Goal: Task Accomplishment & Management: Manage account settings

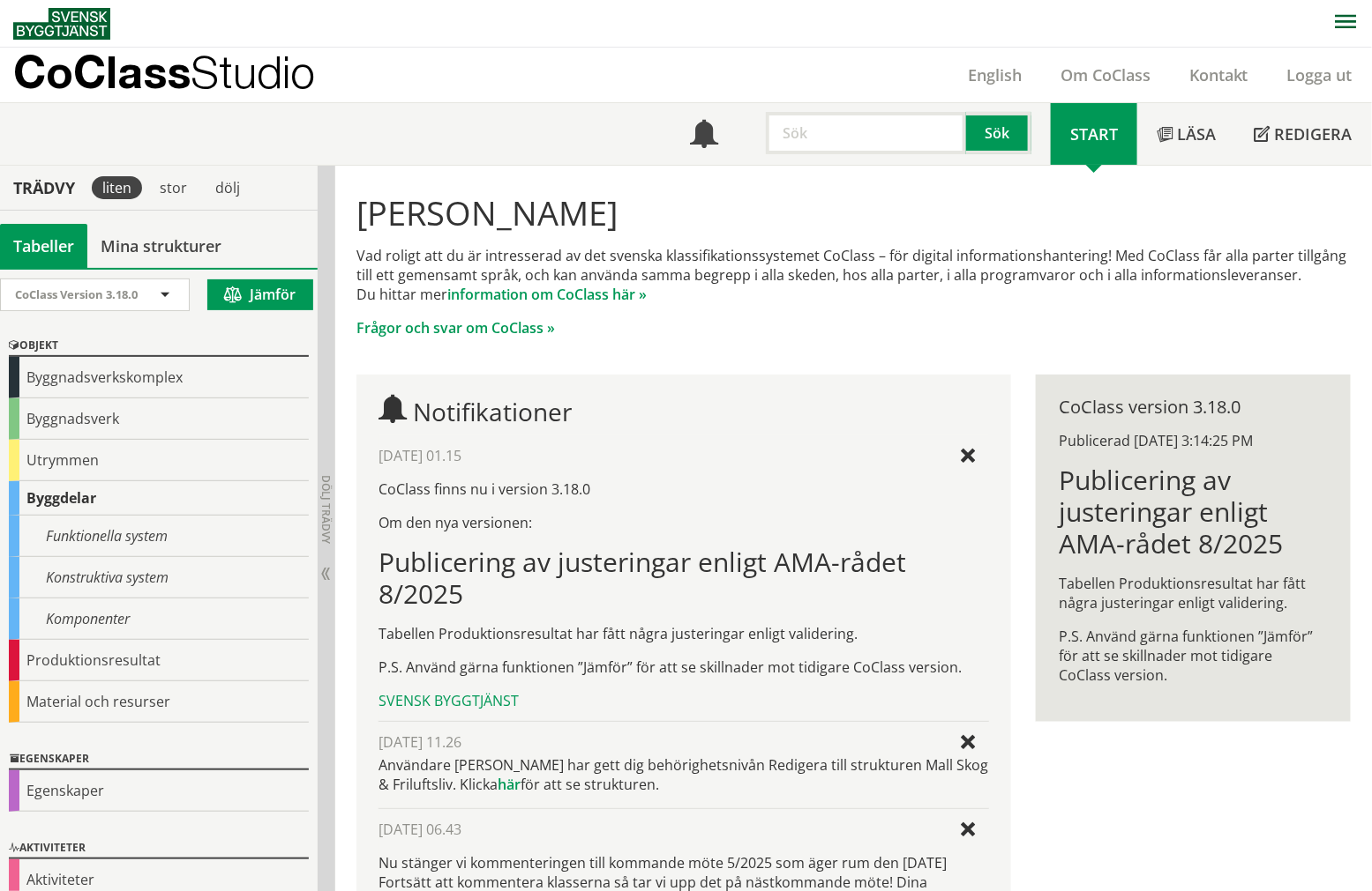
drag, startPoint x: 1627, startPoint y: 2, endPoint x: 424, endPoint y: 30, distance: 1203.3
click at [428, 32] on nav at bounding box center [692, 23] width 1358 height 47
click at [222, 183] on div "dölj" at bounding box center [227, 188] width 46 height 23
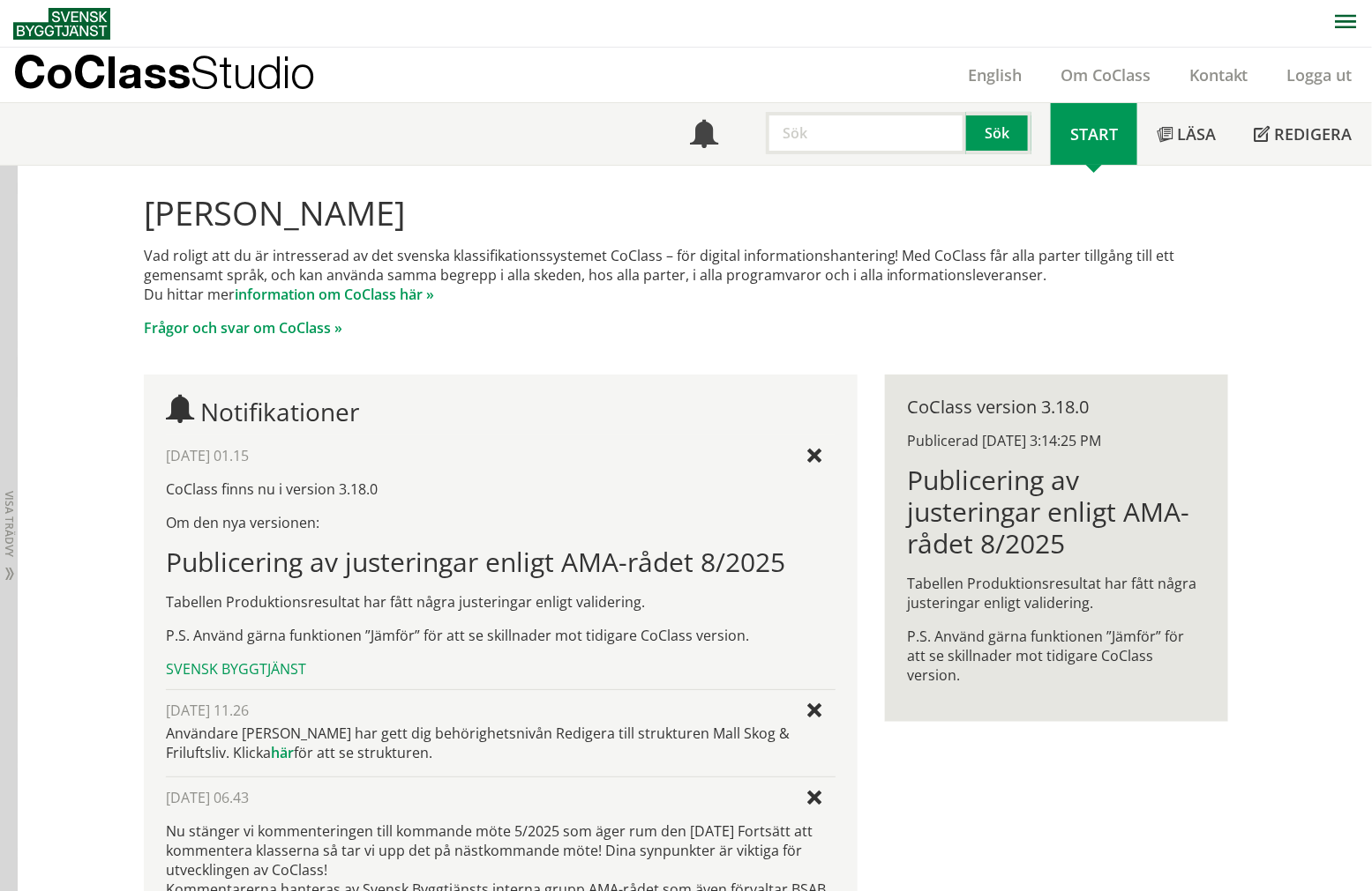
click at [19, 319] on div "[PERSON_NAME] Vad roligt att du är intresserad av det svenska klassifikationssy…" at bounding box center [694, 618] width 1353 height 906
click at [15, 316] on div "Dölj trädvy Visa trädvy" at bounding box center [9, 618] width 18 height 906
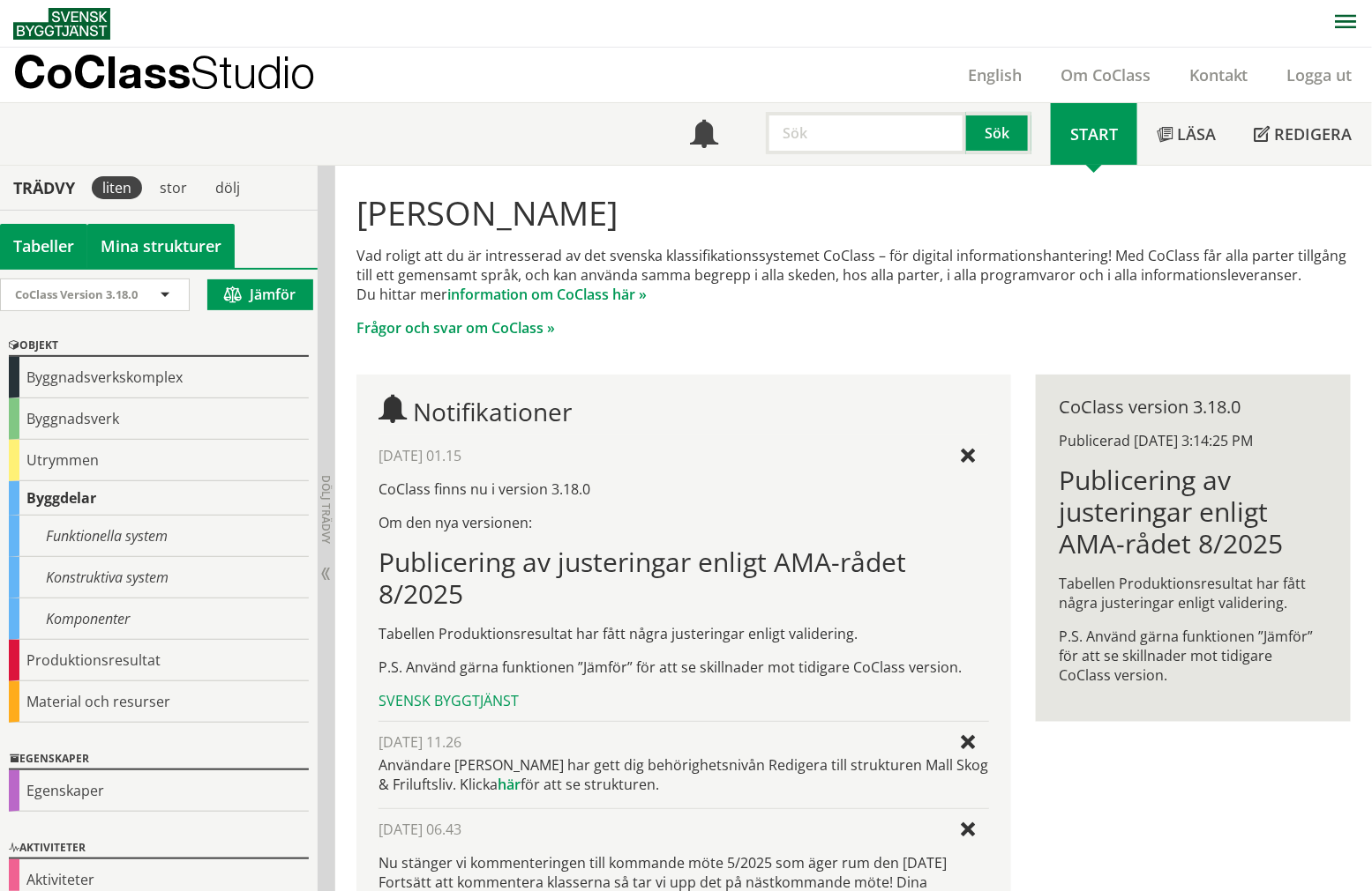
click at [115, 240] on link "Mina strukturer" at bounding box center [161, 246] width 147 height 44
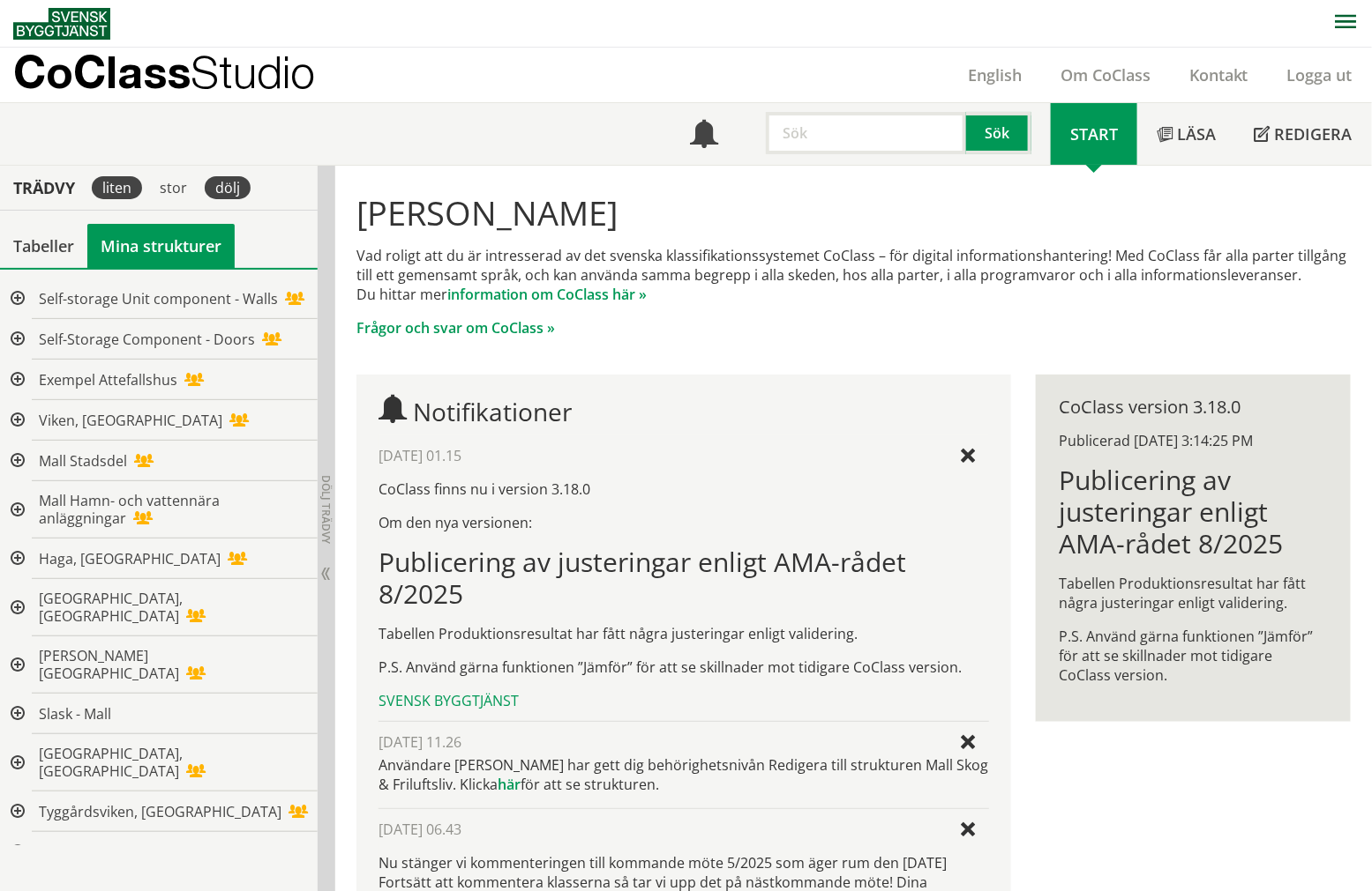
click at [216, 176] on div "dölj" at bounding box center [227, 188] width 46 height 23
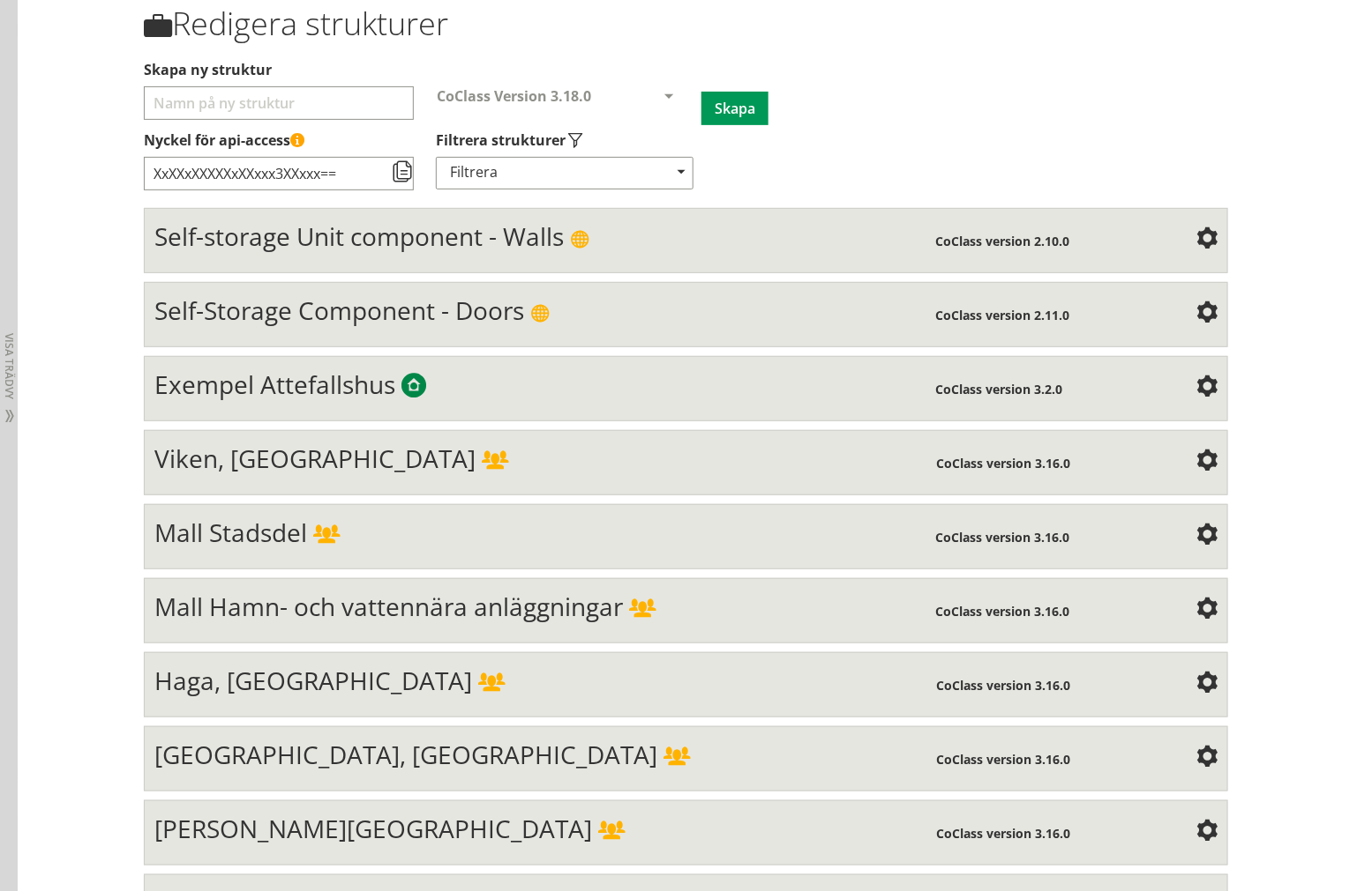
scroll to position [196, 0]
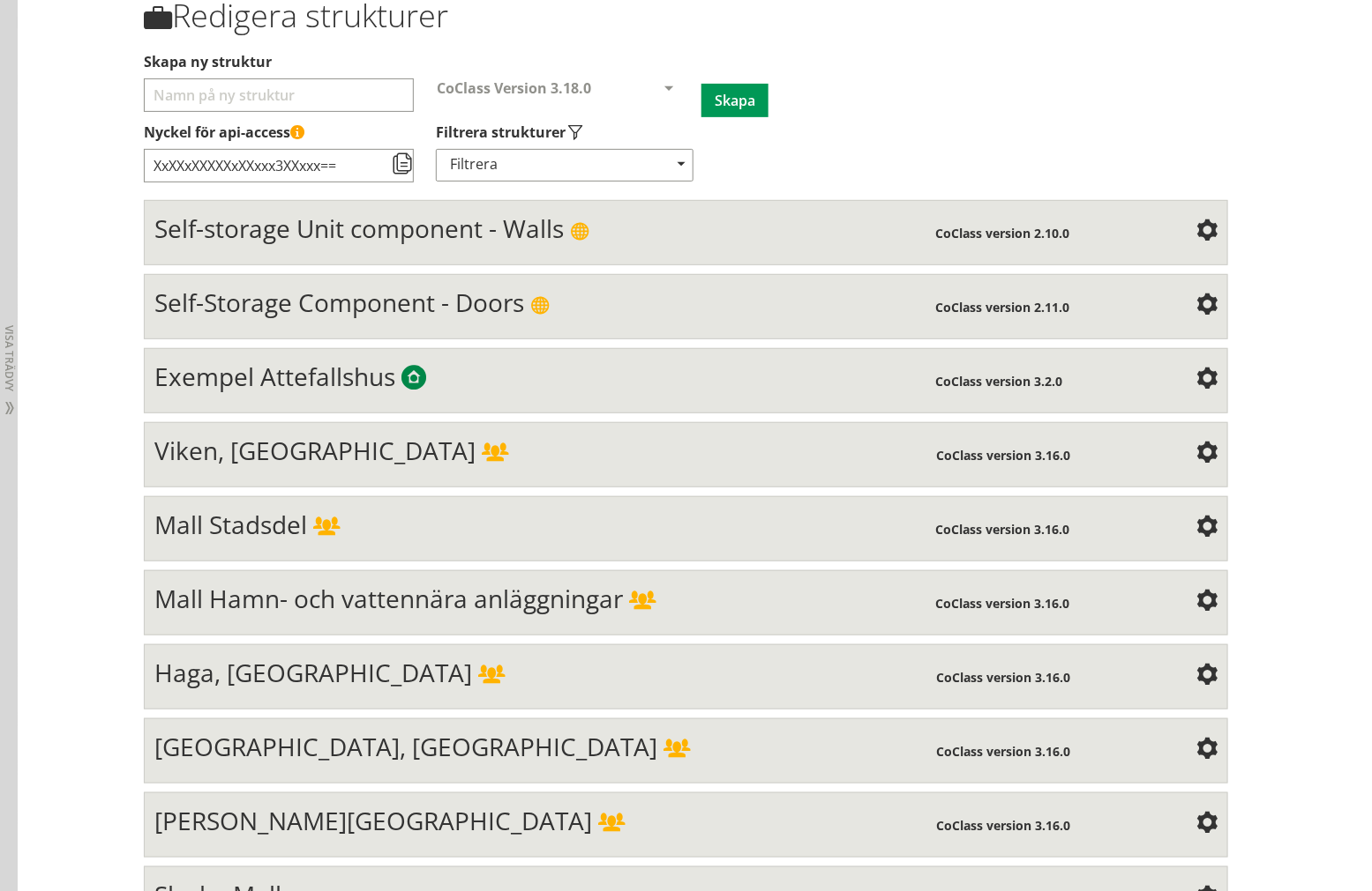
click at [375, 523] on div "Mall Stadsdel" at bounding box center [544, 527] width 781 height 35
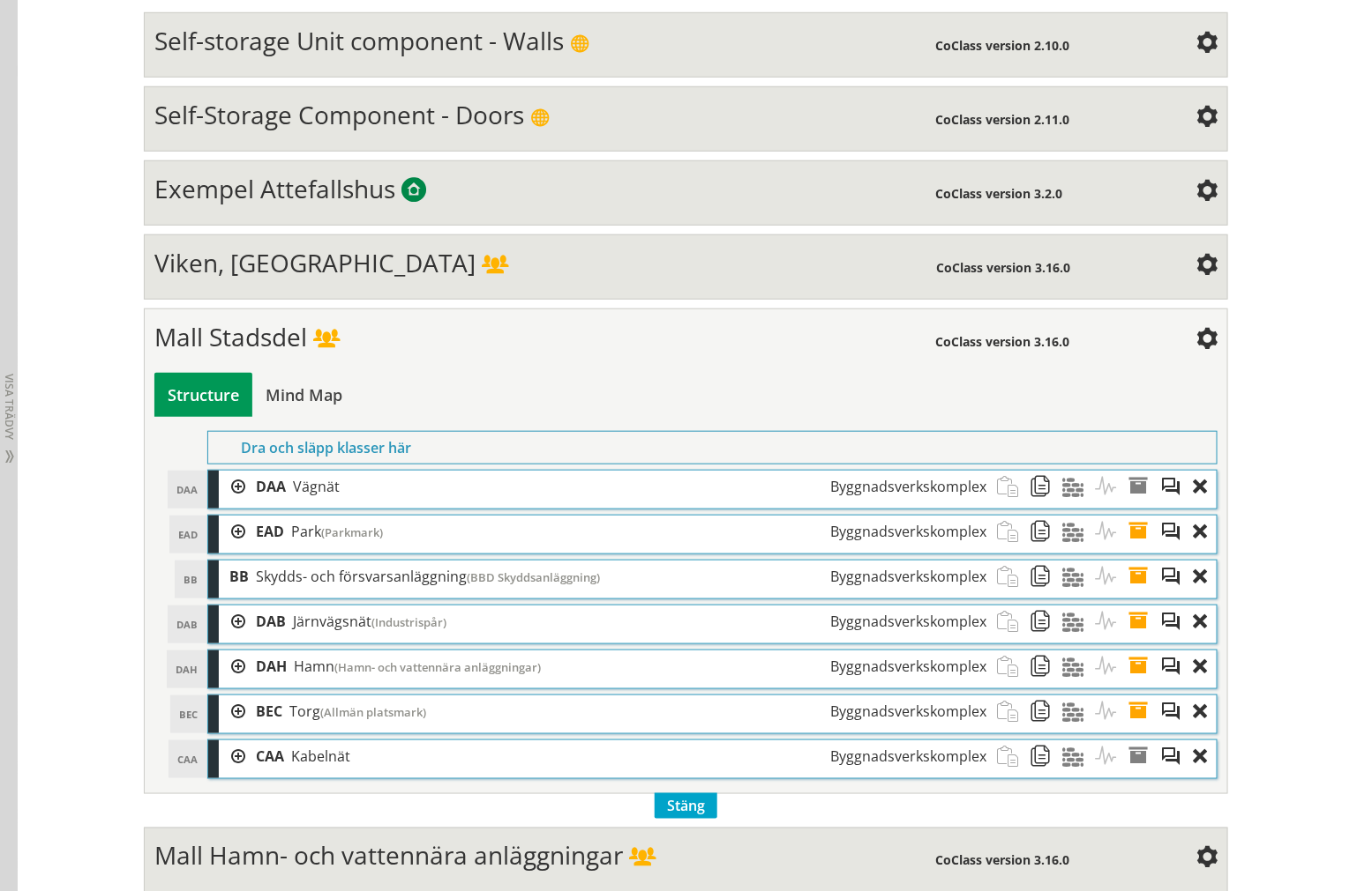
scroll to position [489, 0]
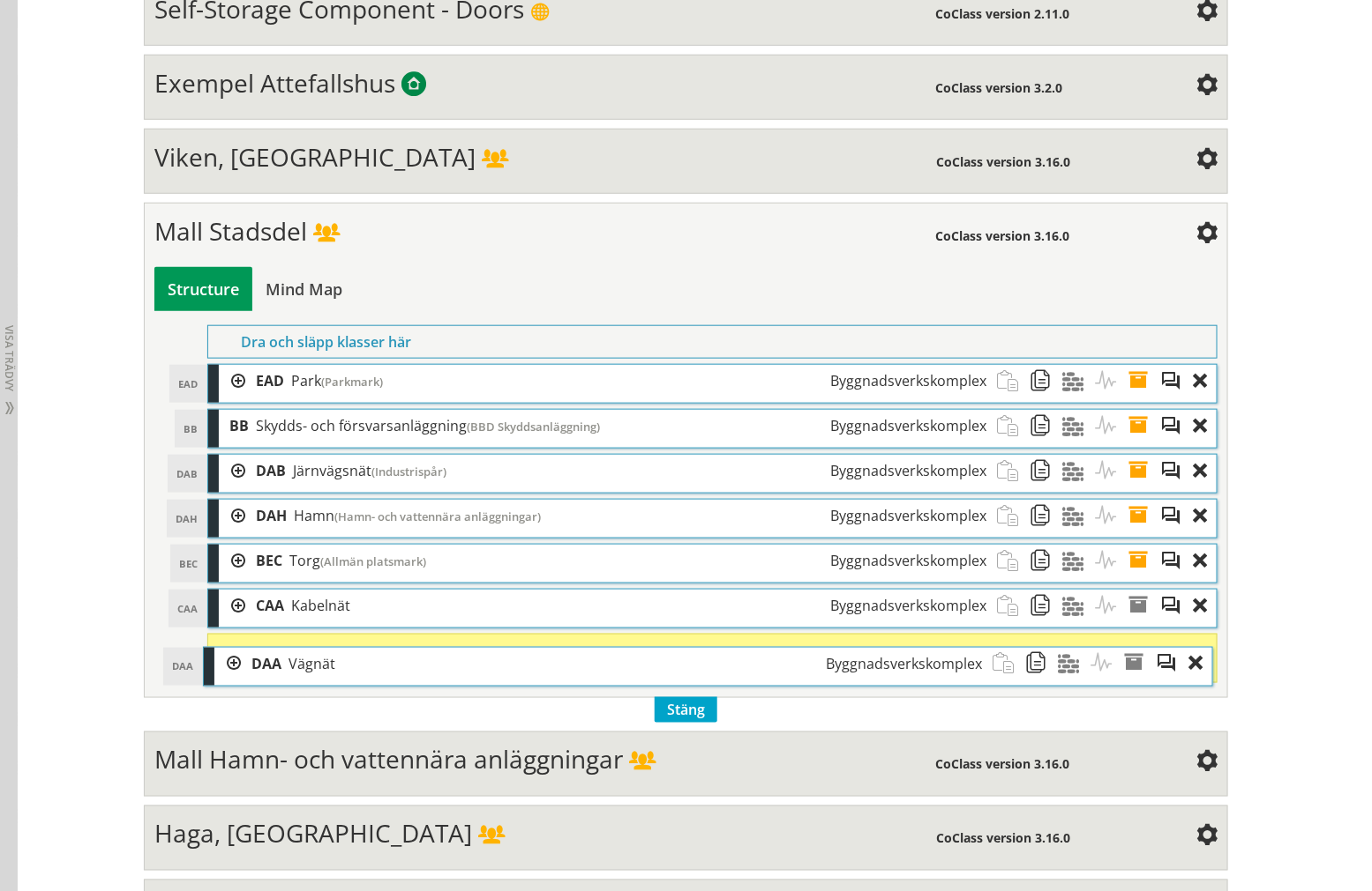
drag, startPoint x: 337, startPoint y: 383, endPoint x: 333, endPoint y: 665, distance: 282.0
click at [333, 665] on div "DAA Vägnät Byggnadsverkskomplex" at bounding box center [616, 664] width 752 height 32
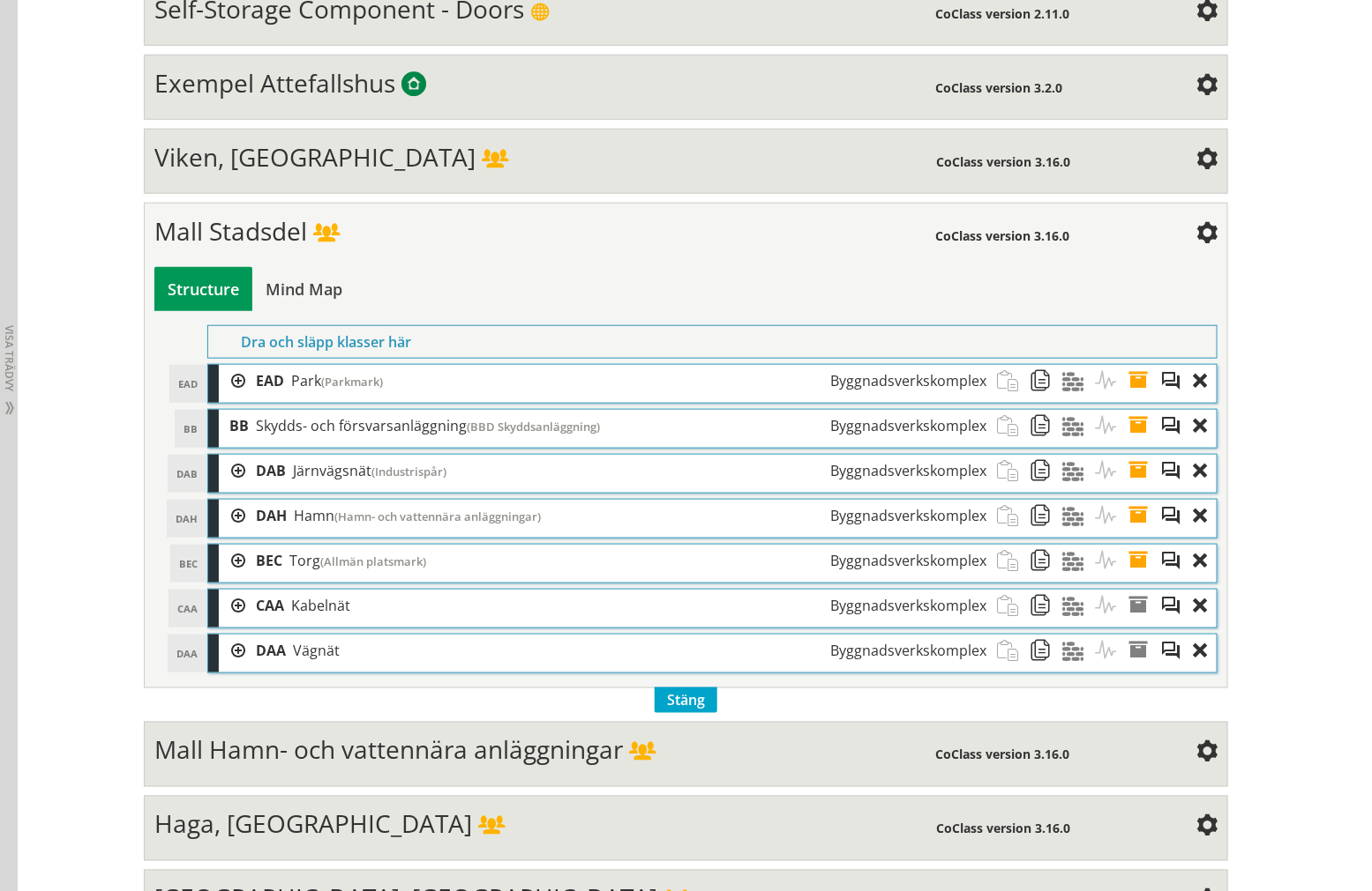
drag, startPoint x: 1034, startPoint y: 657, endPoint x: 860, endPoint y: 69, distance: 613.2
click at [1034, 657] on span at bounding box center [1045, 650] width 32 height 32
click at [1003, 654] on span at bounding box center [1012, 650] width 32 height 32
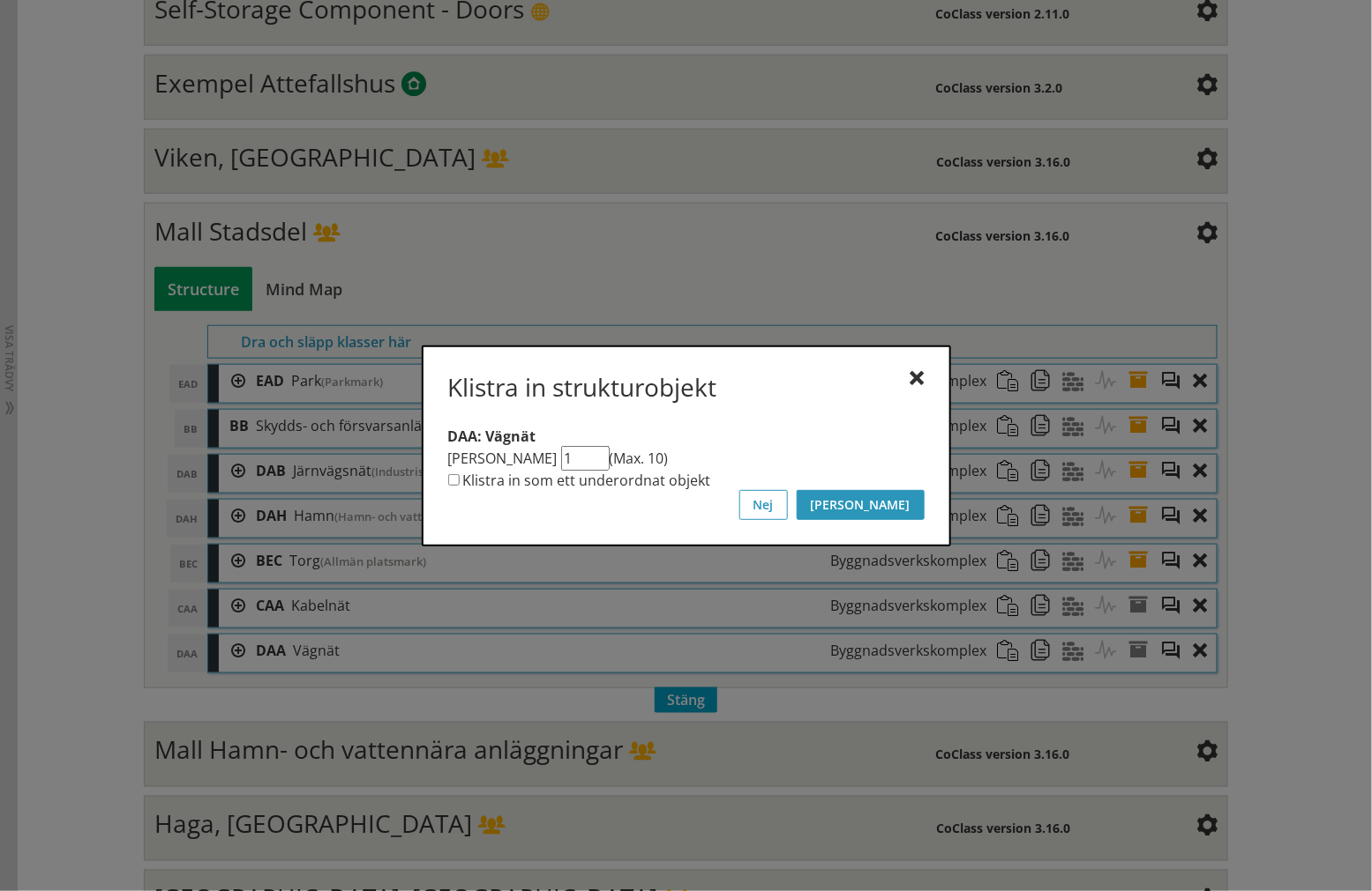
click at [913, 513] on button "[PERSON_NAME]" at bounding box center [860, 505] width 128 height 30
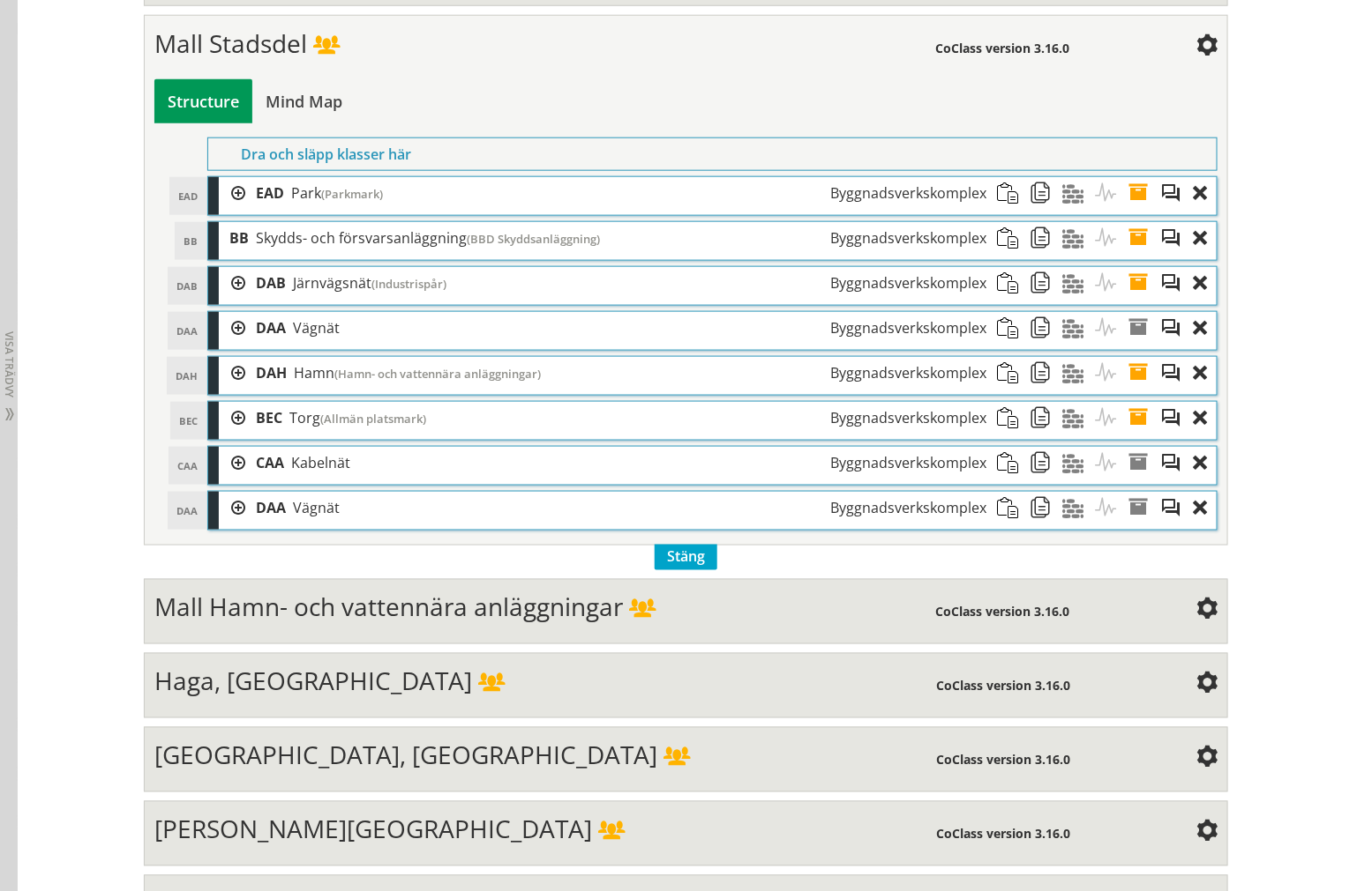
scroll to position [685, 0]
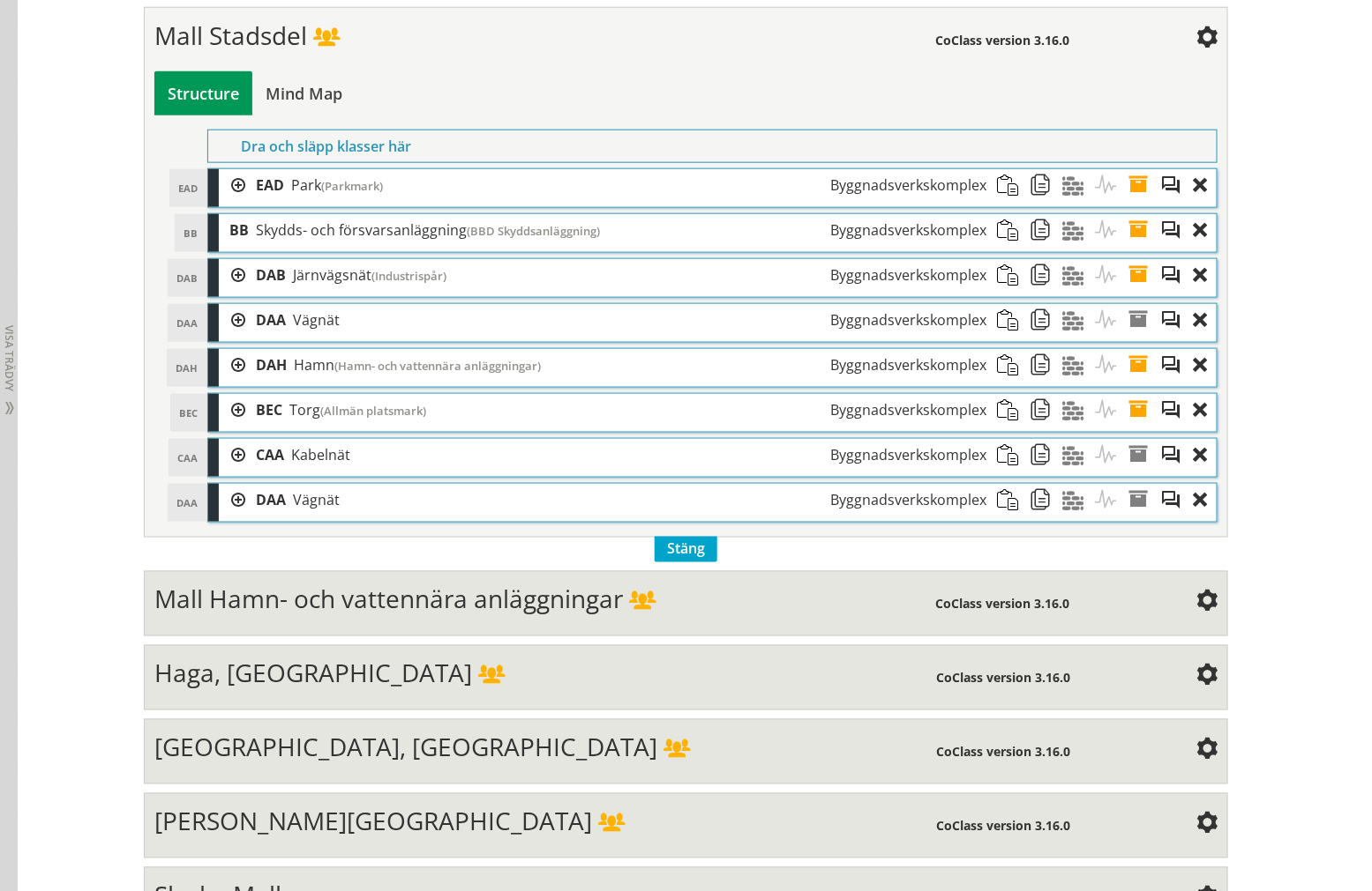
click at [1132, 501] on span at bounding box center [1143, 500] width 32 height 32
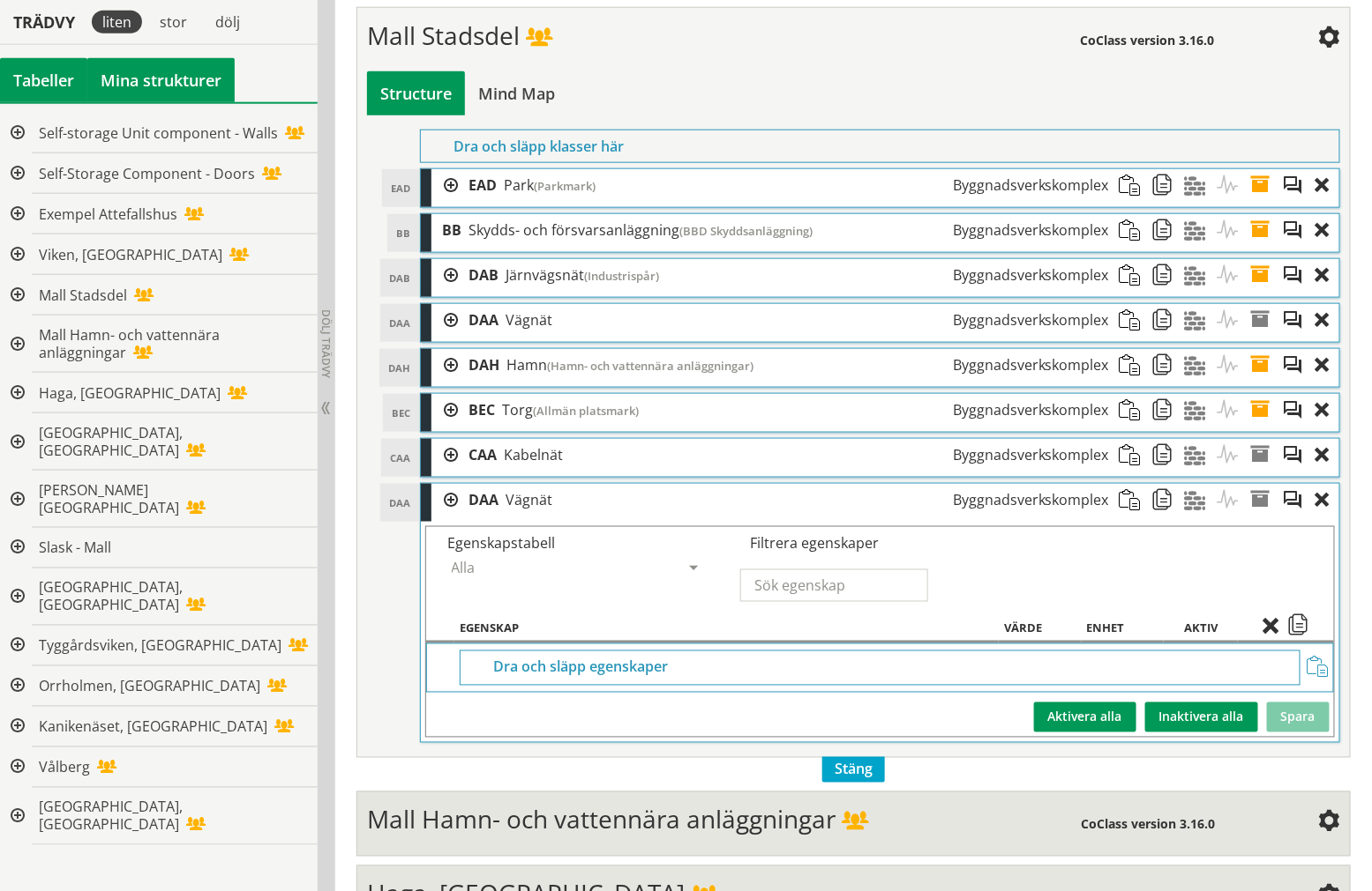
click at [66, 77] on div "Tabeller" at bounding box center [44, 80] width 88 height 44
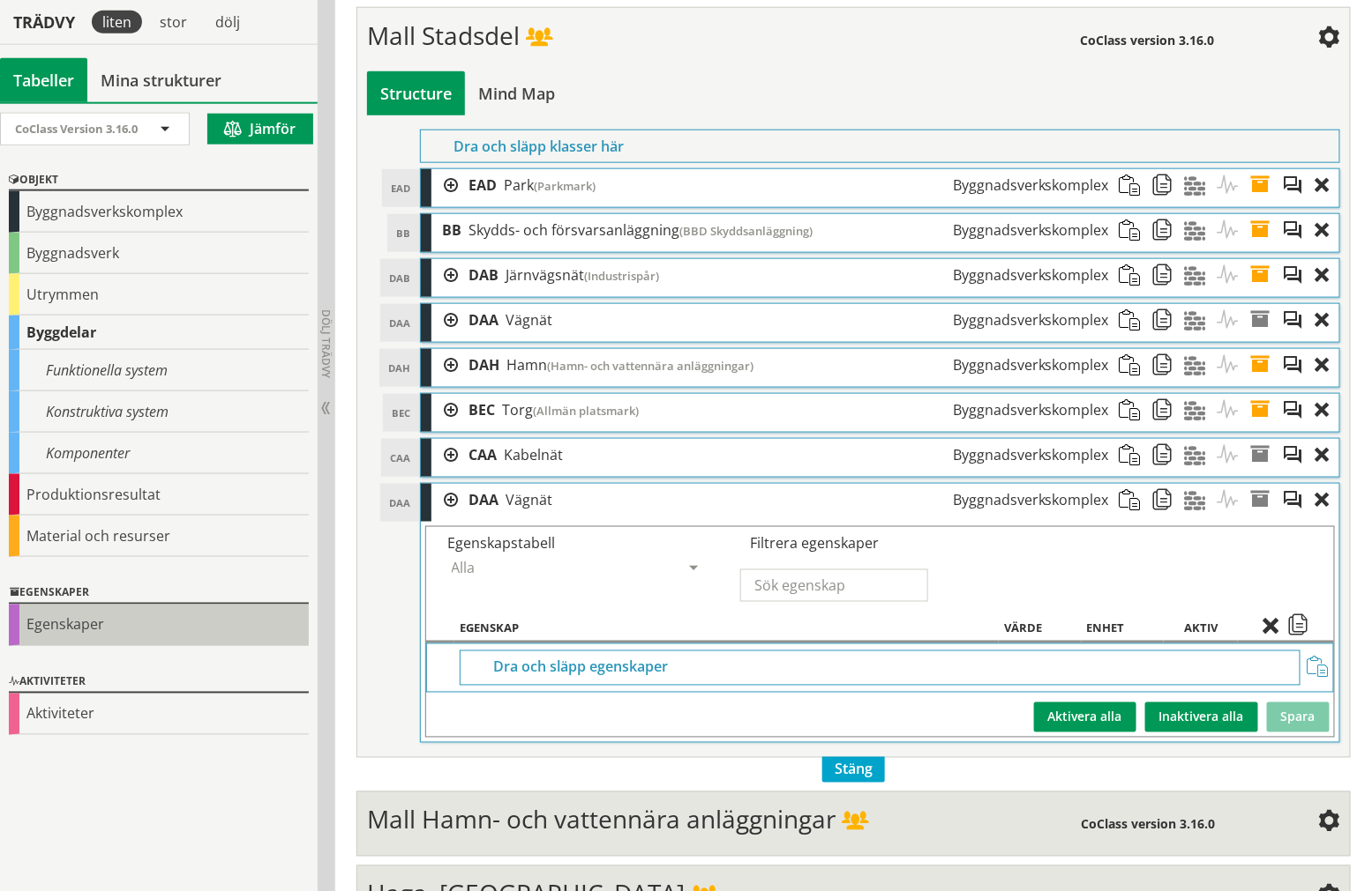
click at [125, 605] on div "Egenskaper" at bounding box center [159, 626] width 300 height 42
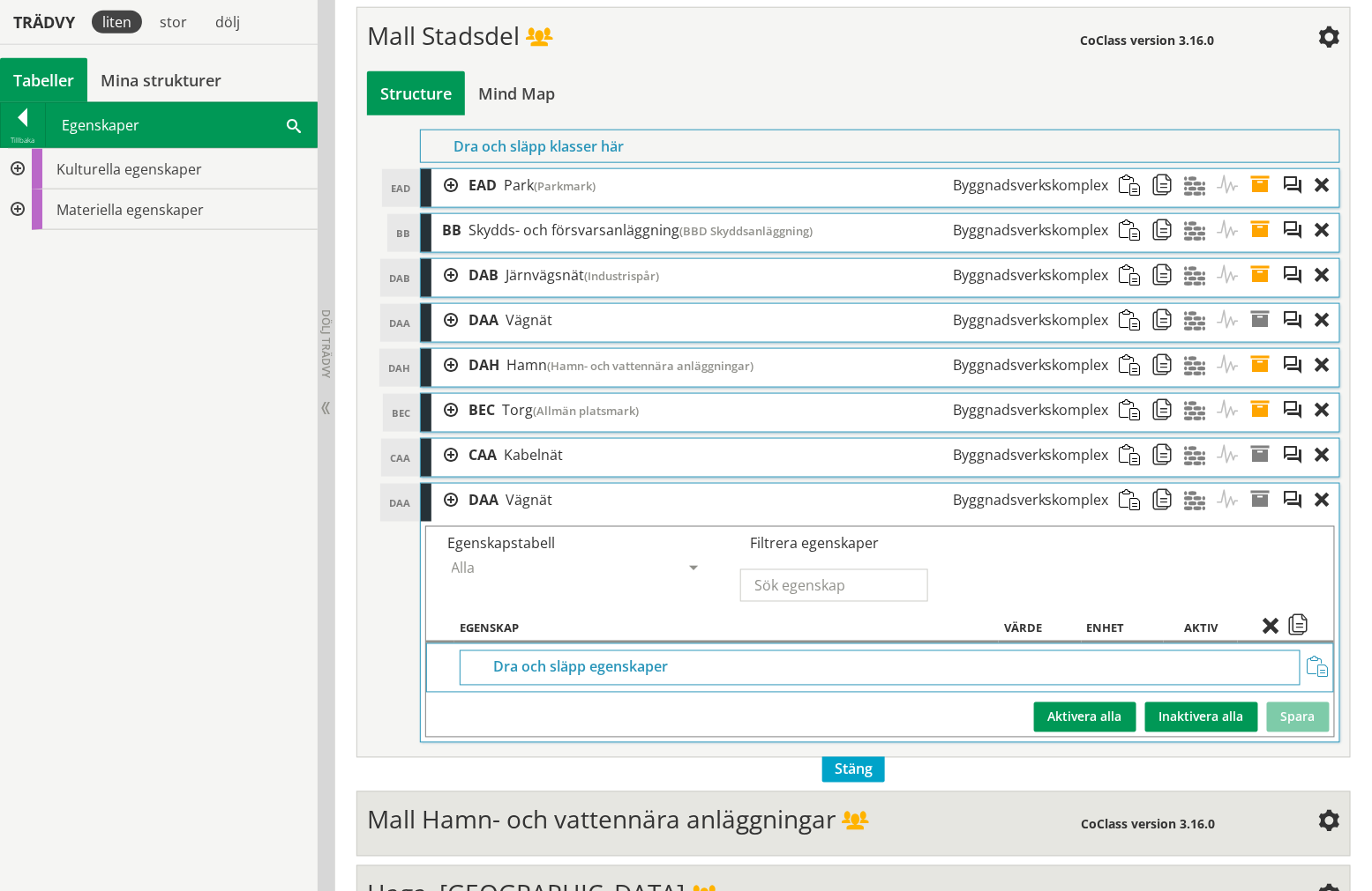
click at [14, 176] on div at bounding box center [16, 170] width 32 height 41
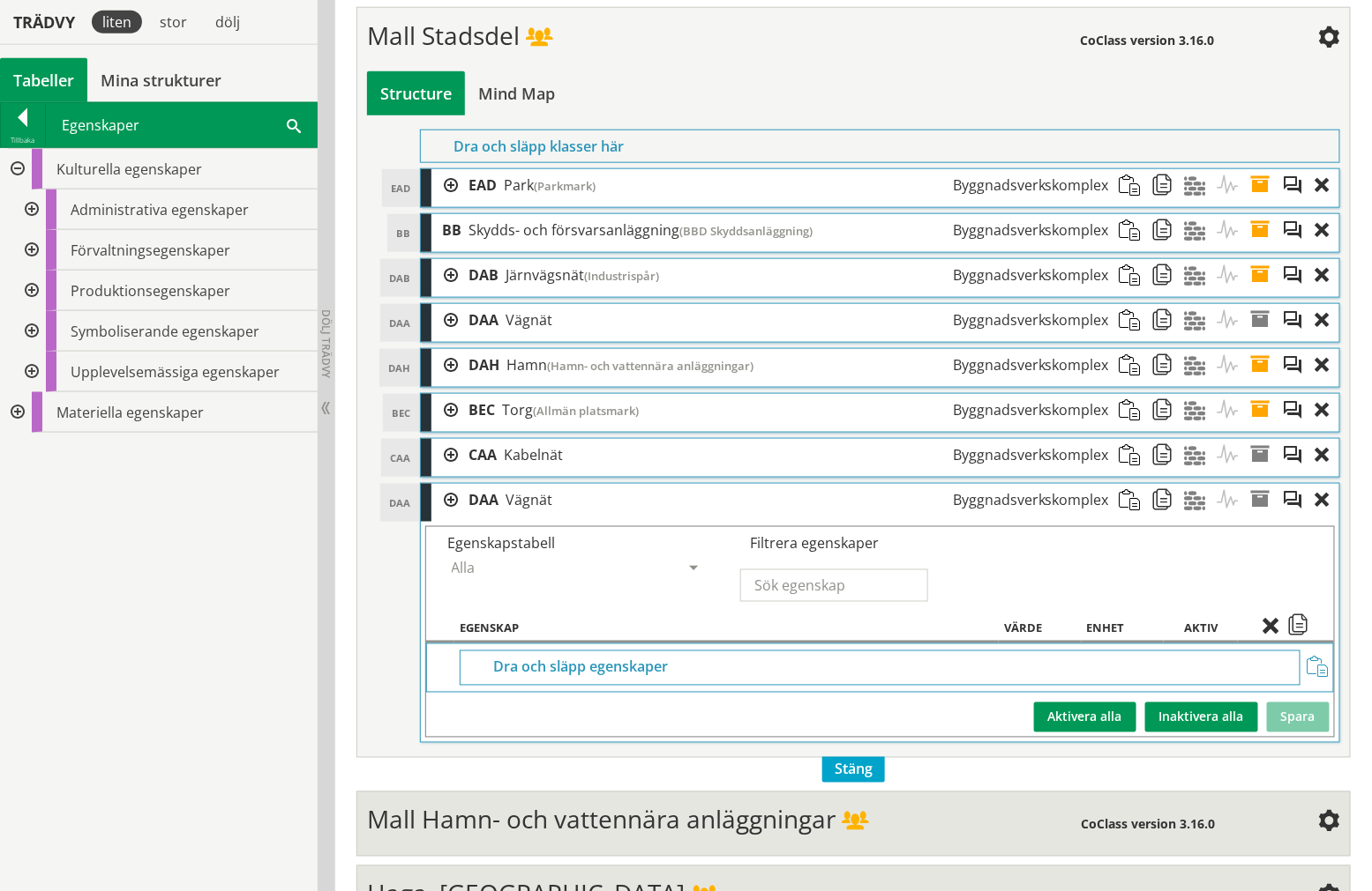
click at [27, 208] on div at bounding box center [29, 210] width 32 height 41
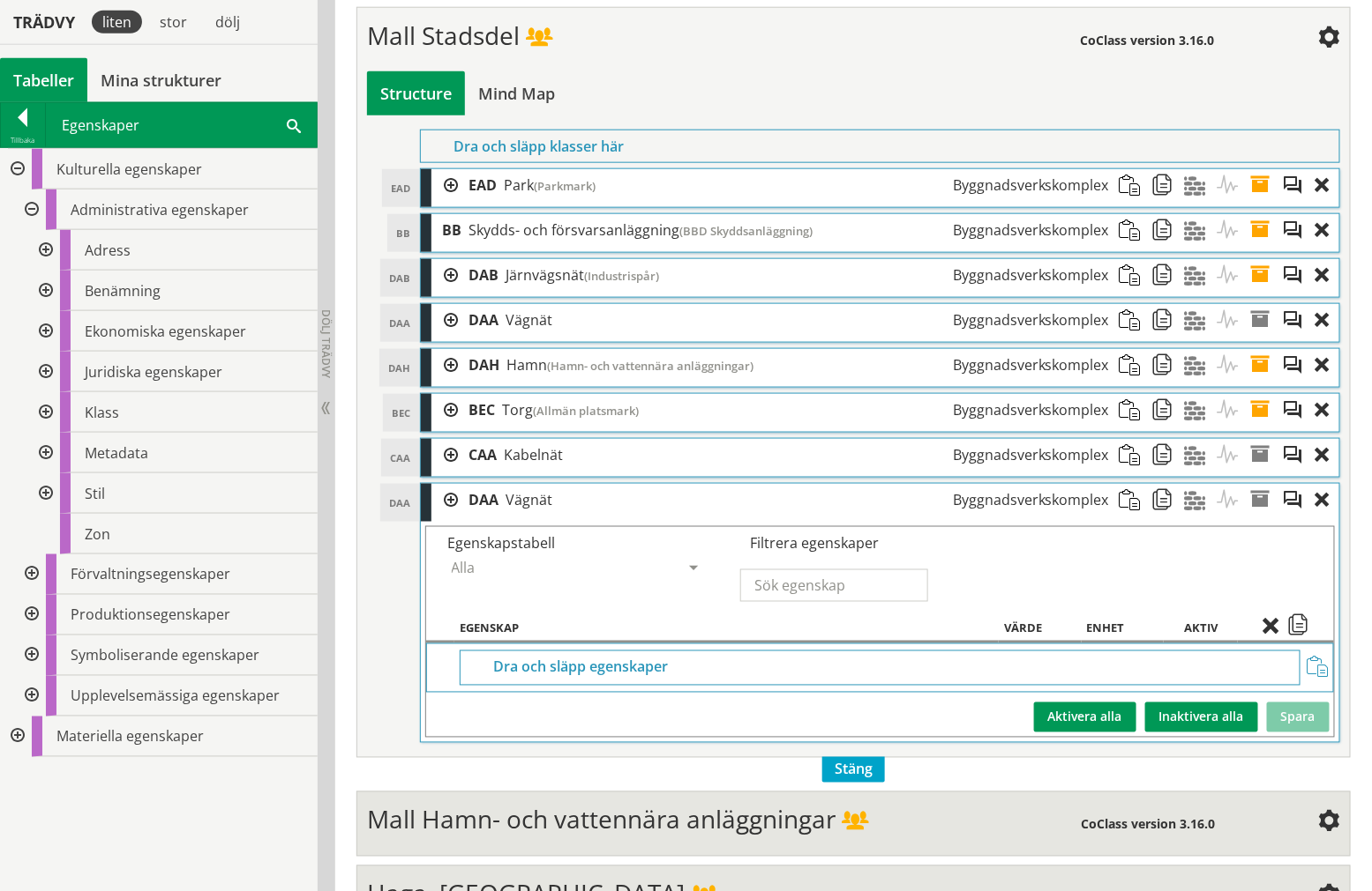
click at [48, 287] on div at bounding box center [44, 291] width 32 height 41
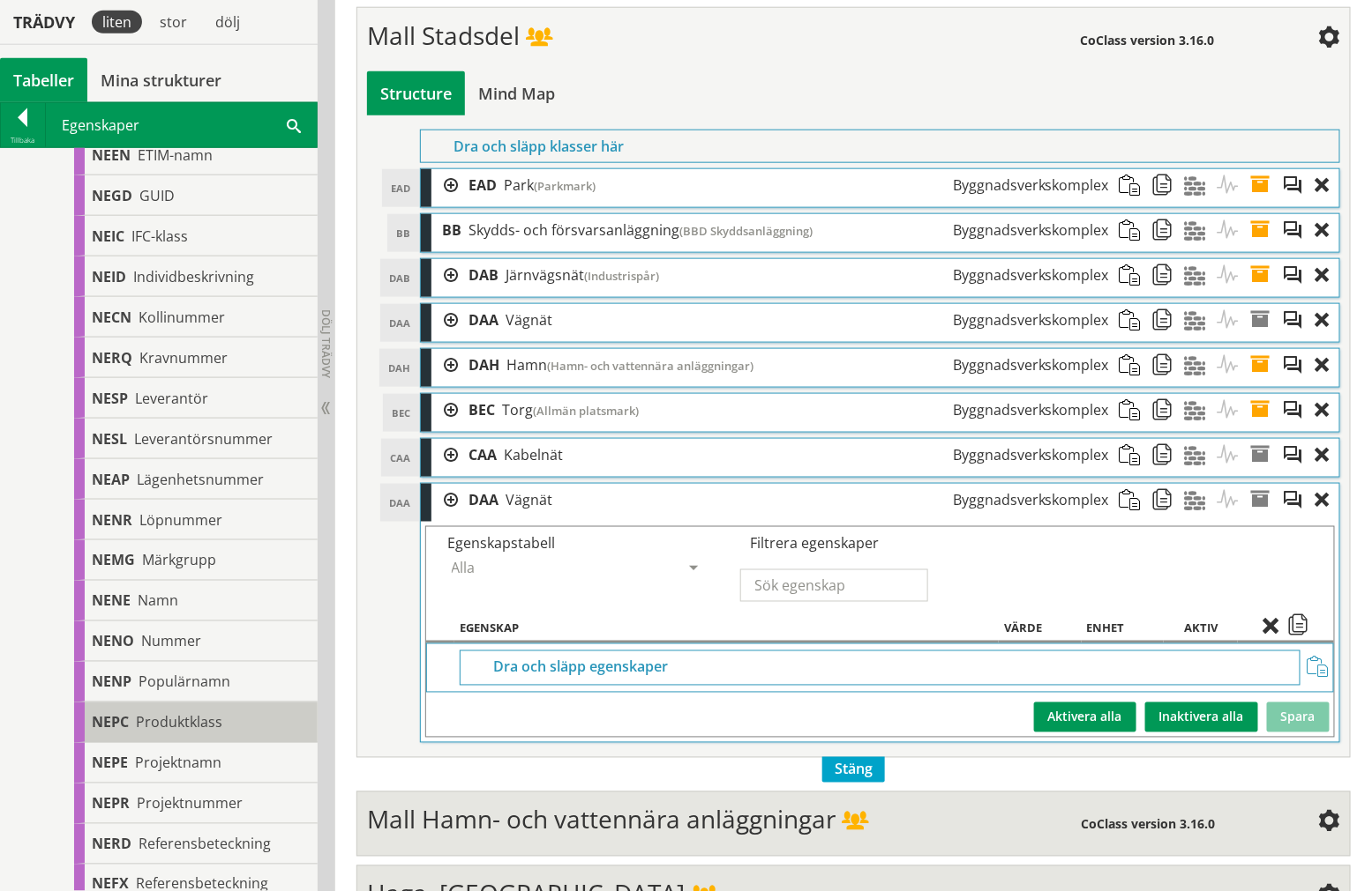
scroll to position [587, 0]
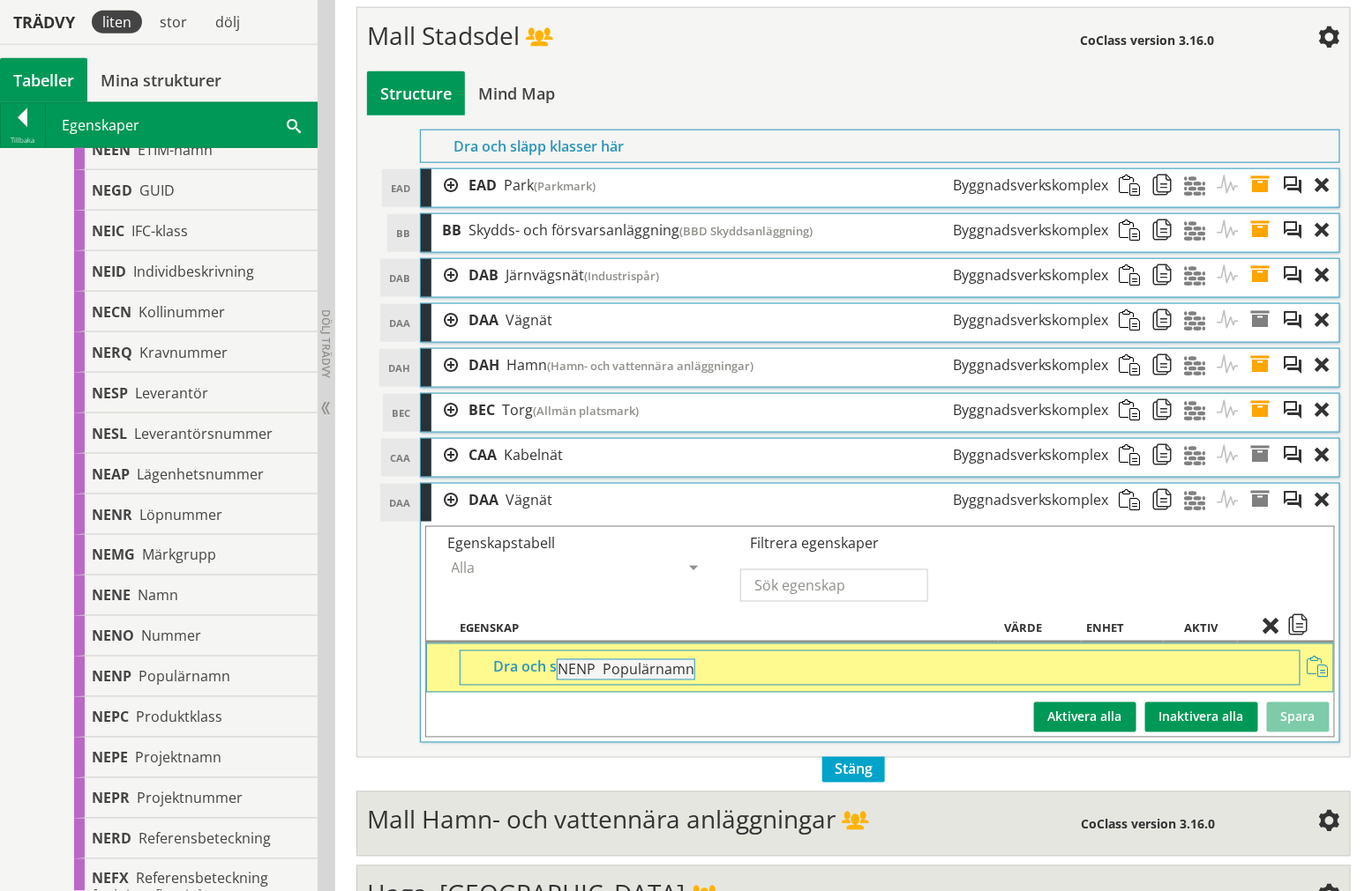
drag, startPoint x: 210, startPoint y: 677, endPoint x: 725, endPoint y: 679, distance: 515.0
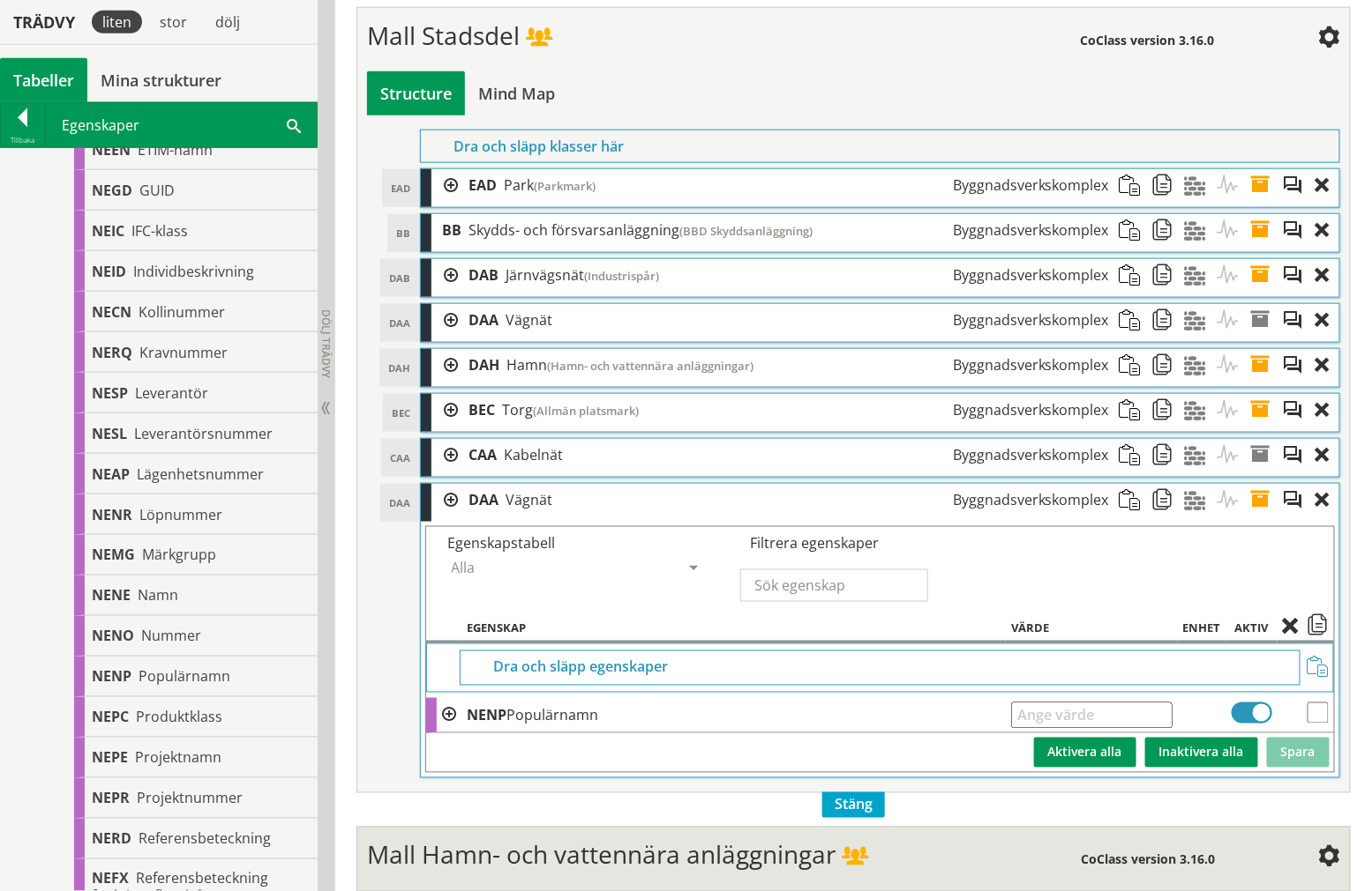
click at [13, 129] on div at bounding box center [22, 120] width 44 height 24
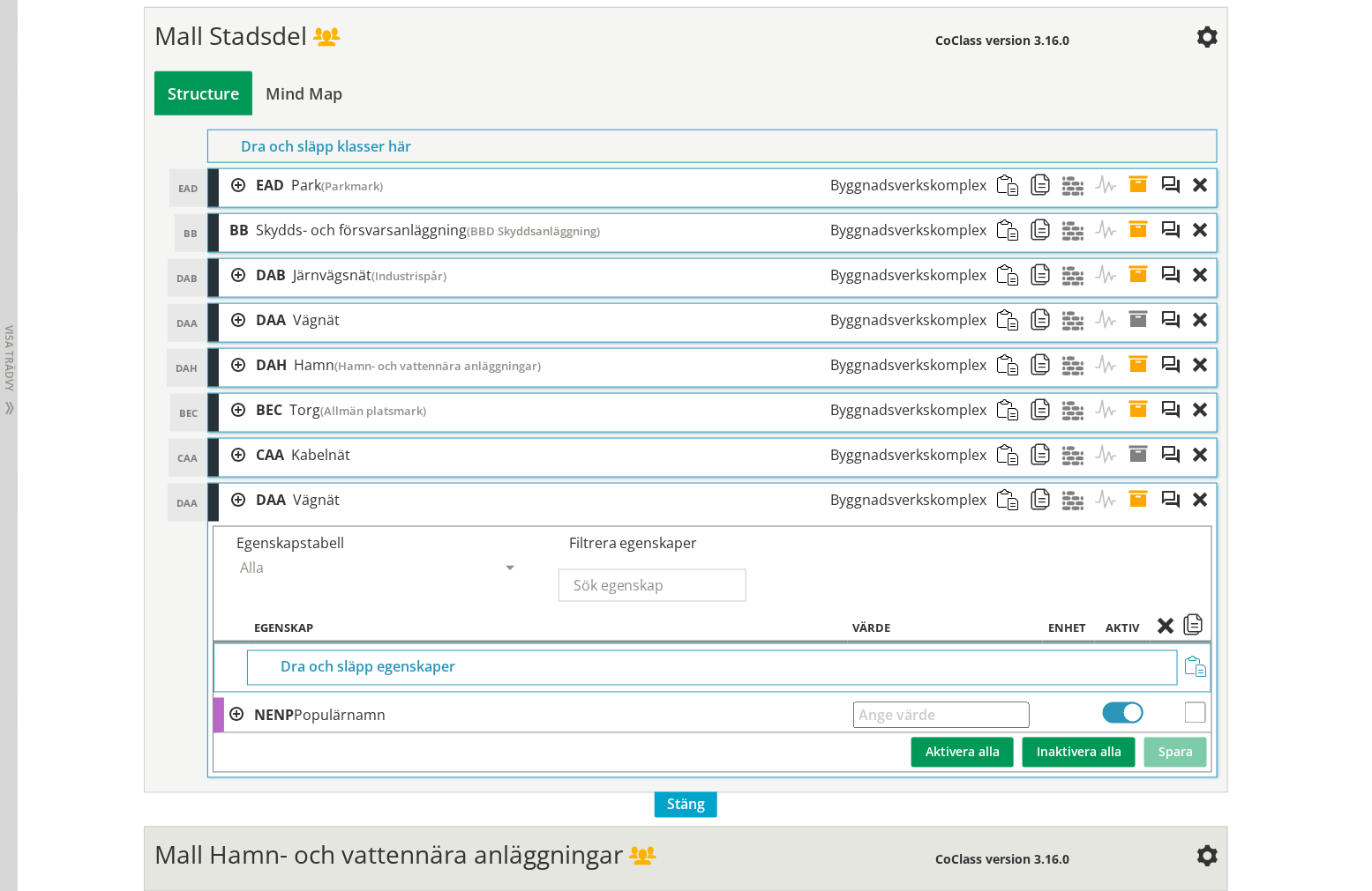
click at [936, 725] on input "text" at bounding box center [941, 716] width 176 height 26
type input "M"
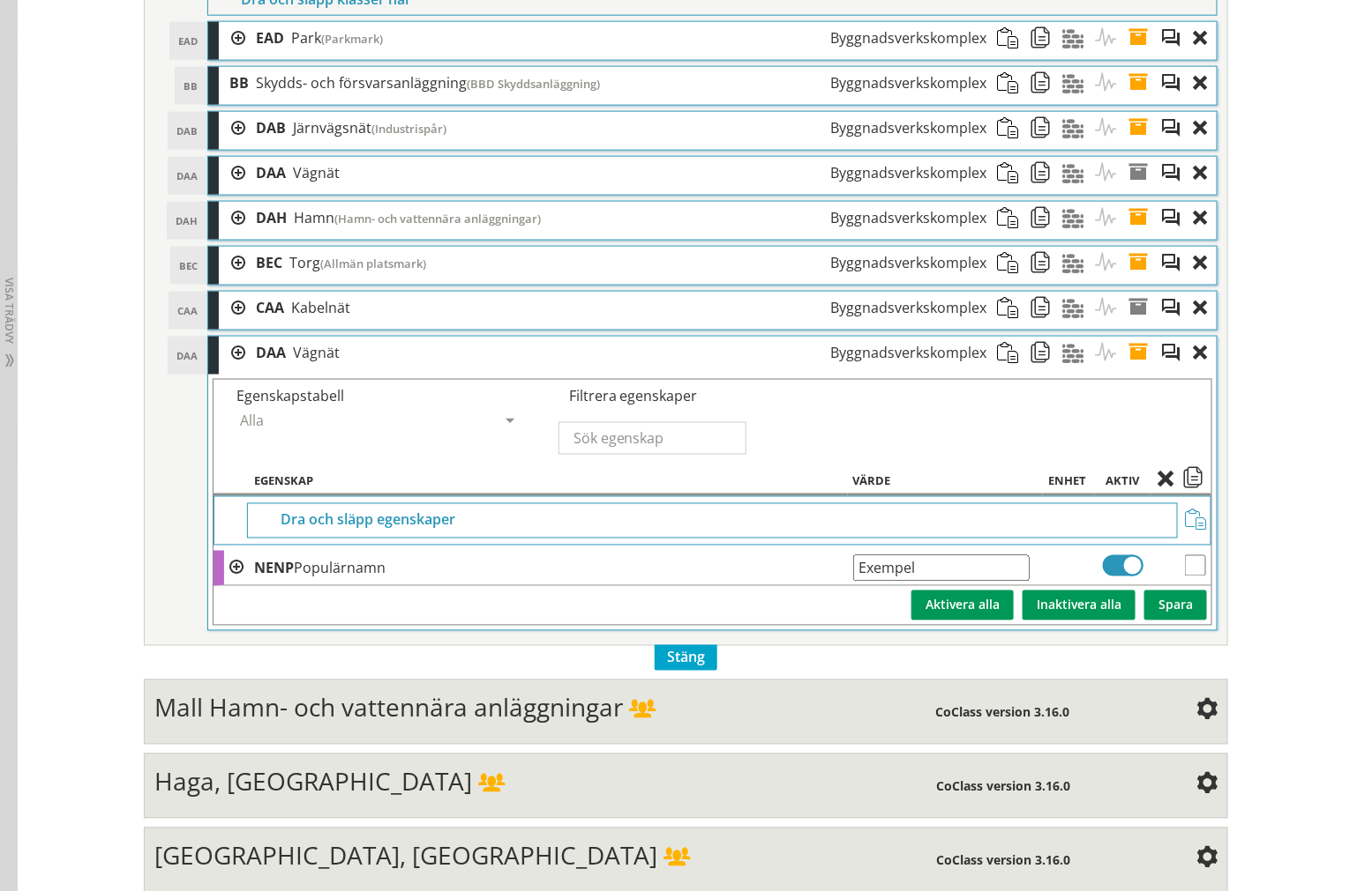
scroll to position [783, 0]
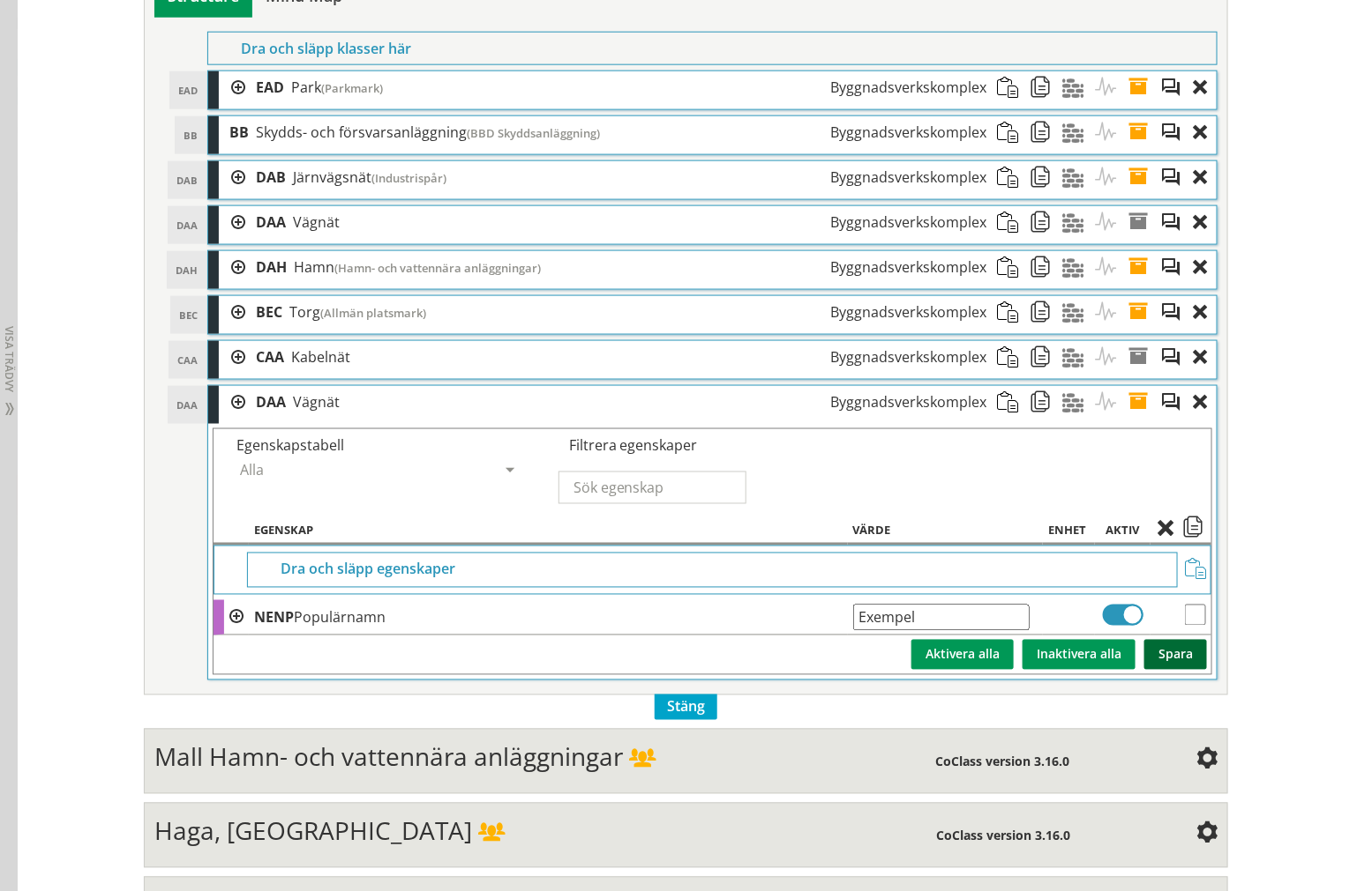
type input "Exempel"
click at [1147, 656] on button "Spara" at bounding box center [1175, 655] width 62 height 30
click at [1133, 418] on span at bounding box center [1143, 402] width 32 height 32
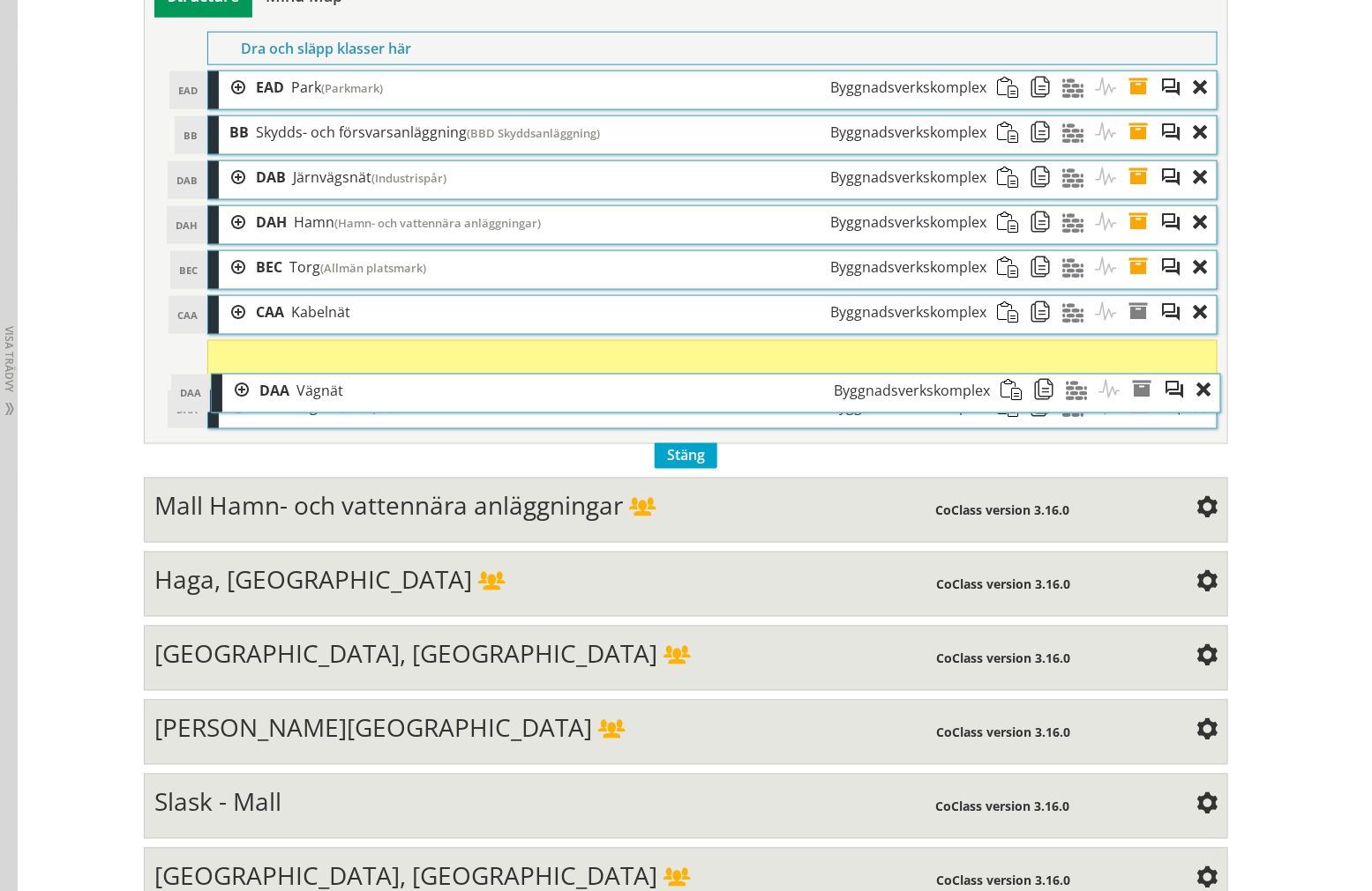
drag, startPoint x: 482, startPoint y: 222, endPoint x: 485, endPoint y: 389, distance: 167.0
click at [485, 389] on div "DAA Vägnät Byggnadsverkskomplex" at bounding box center [624, 390] width 752 height 32
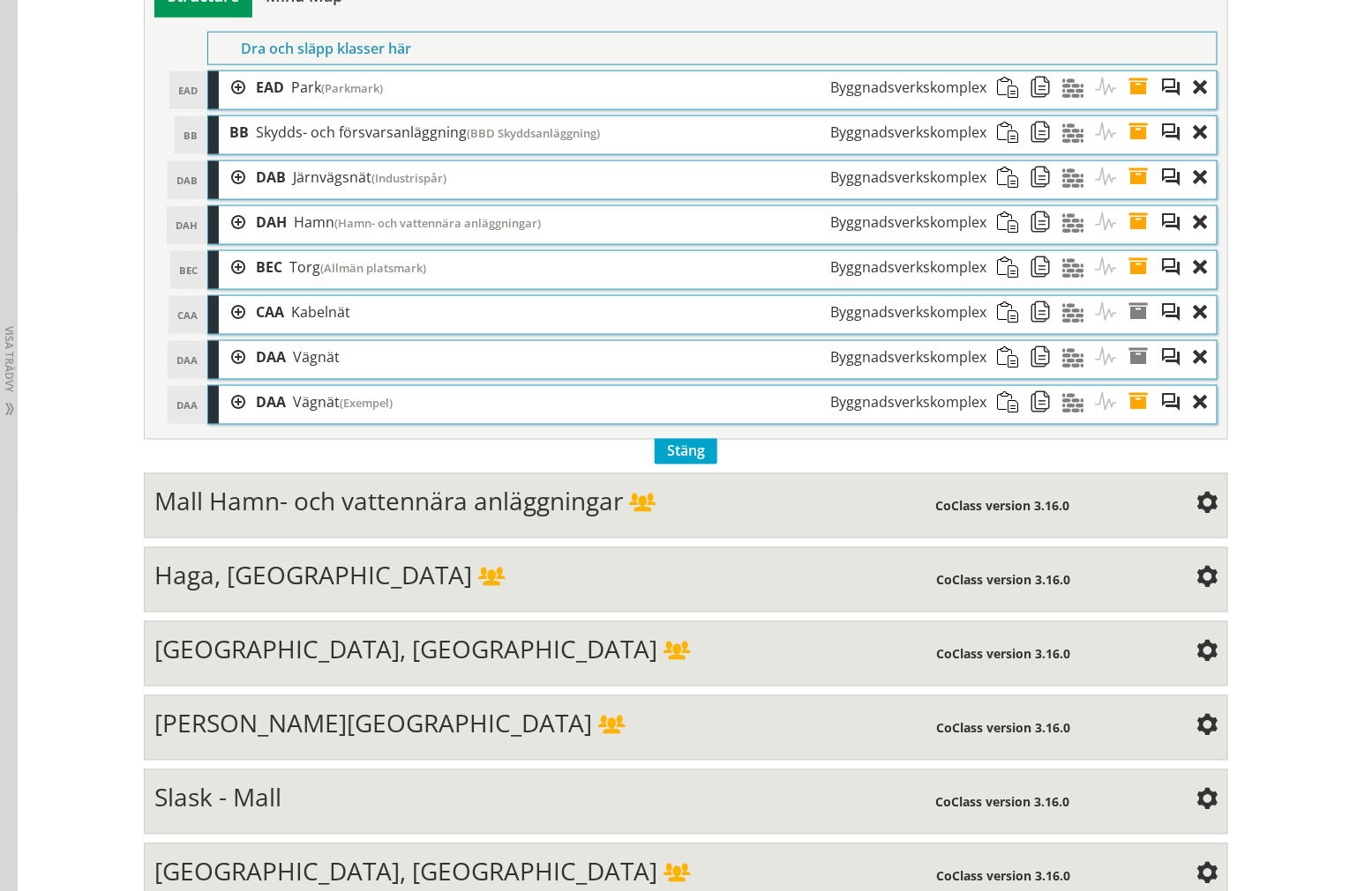
click at [227, 408] on div at bounding box center [231, 402] width 26 height 32
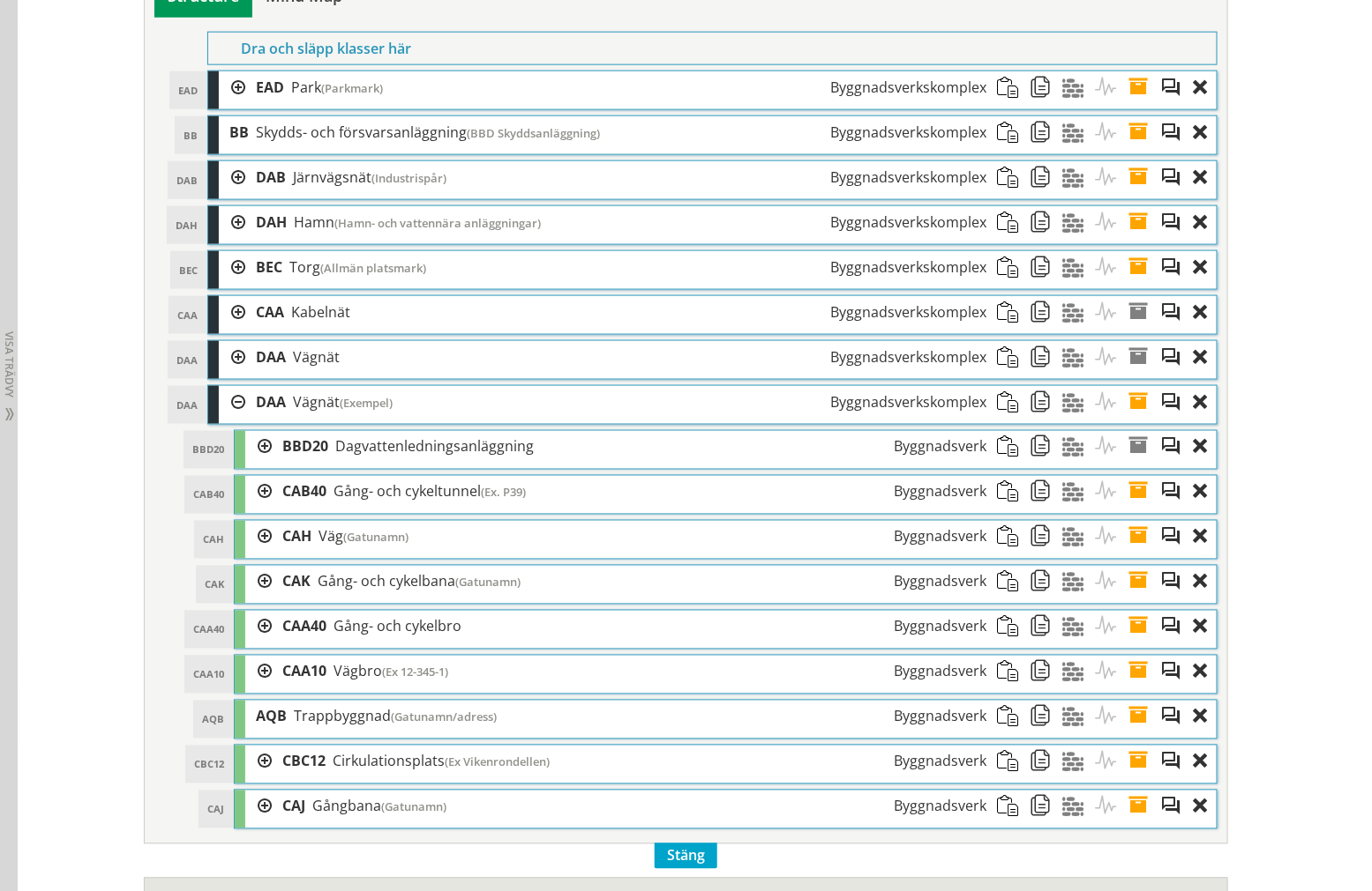
scroll to position [882, 0]
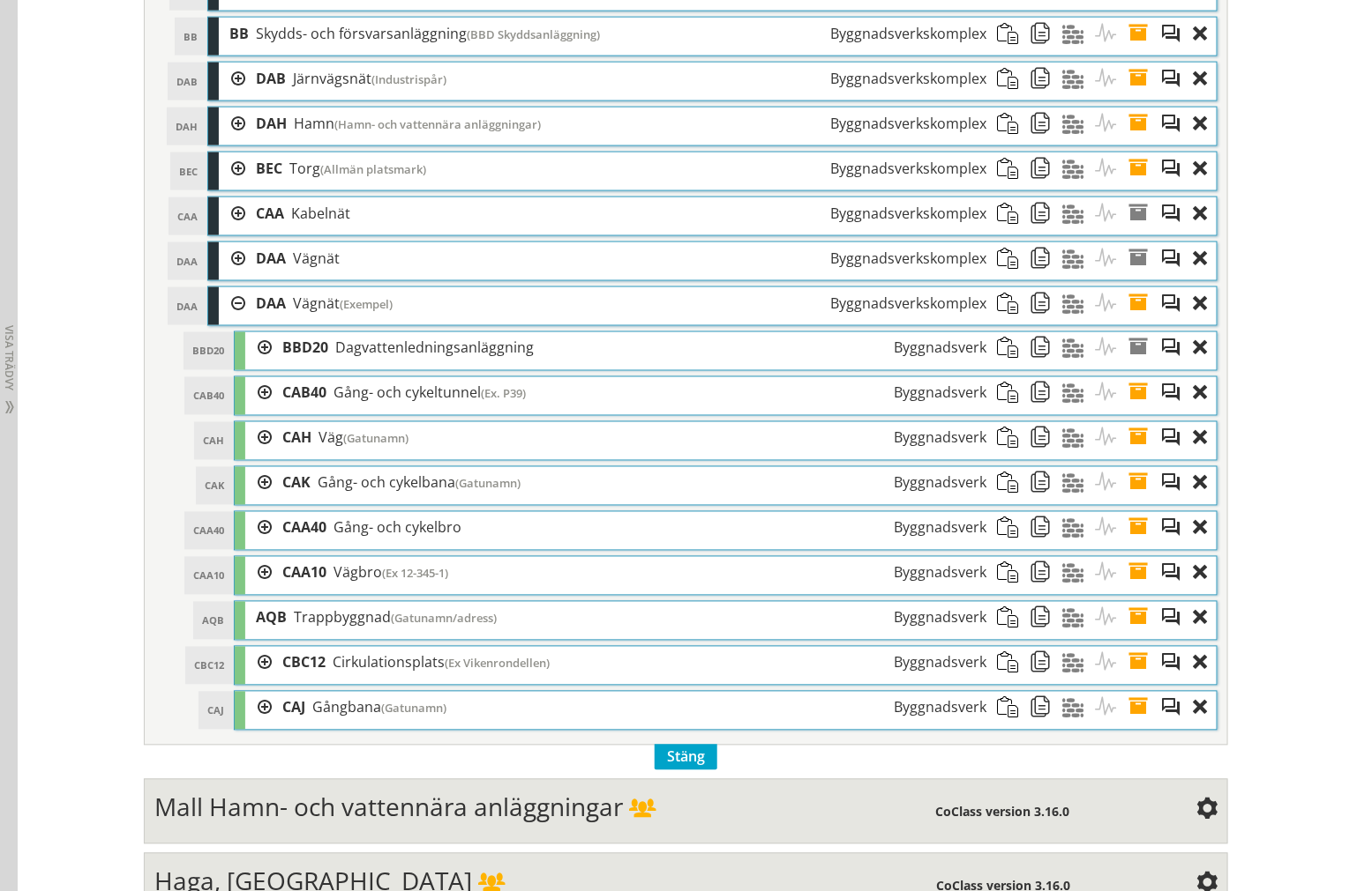
drag, startPoint x: 207, startPoint y: 340, endPoint x: 481, endPoint y: 707, distance: 458.0
click at [481, 707] on ol "BBD20 BBD20 Dagvattenledningsanläggning Byggnadsverk Dra och släpp Aktiviteter …" at bounding box center [725, 531] width 984 height 400
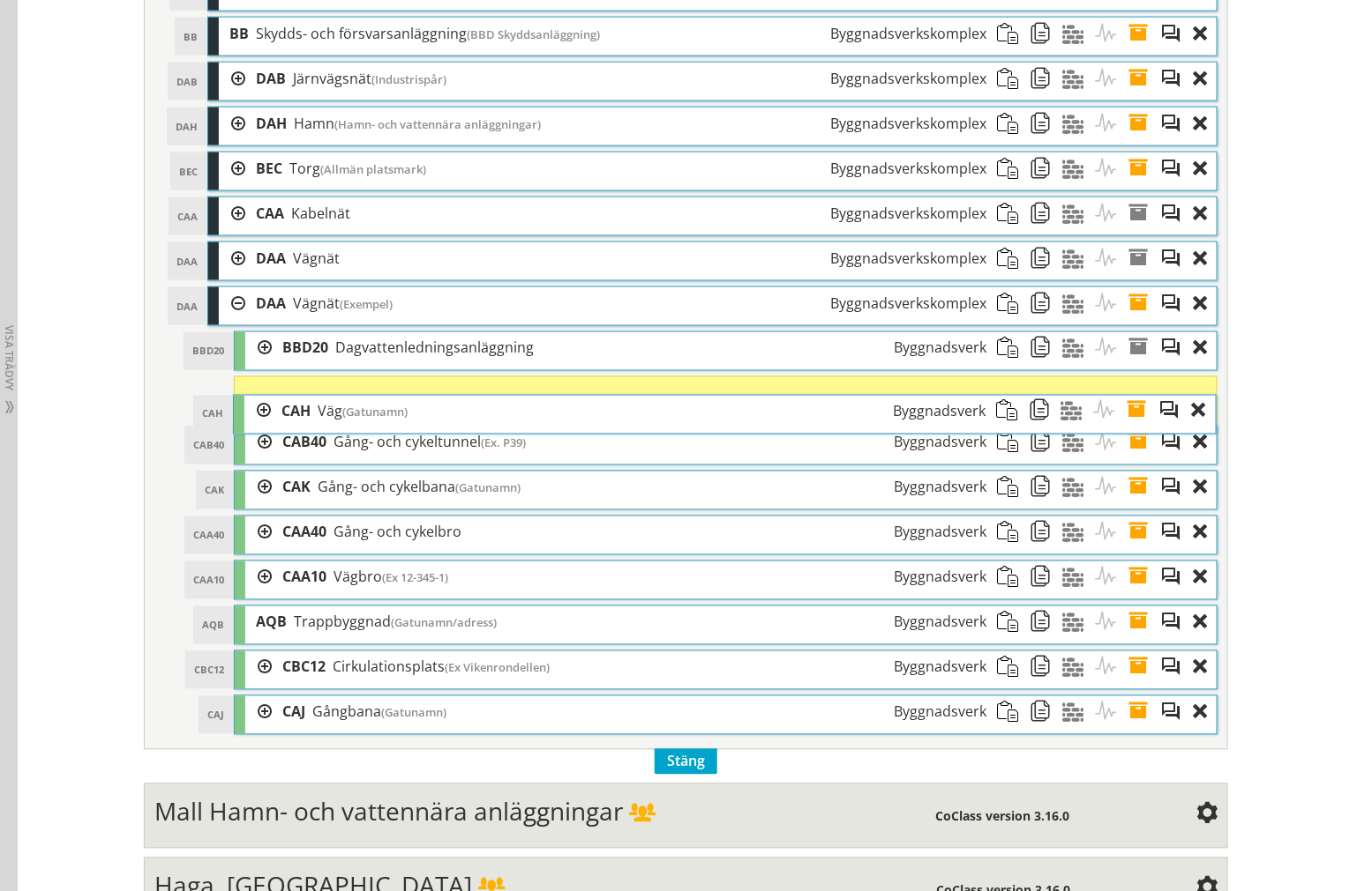
drag, startPoint x: 398, startPoint y: 452, endPoint x: 397, endPoint y: 426, distance: 26.0
click at [397, 426] on div "CAH Väg (Gatunamn) Byggnadsverk" at bounding box center [634, 411] width 725 height 32
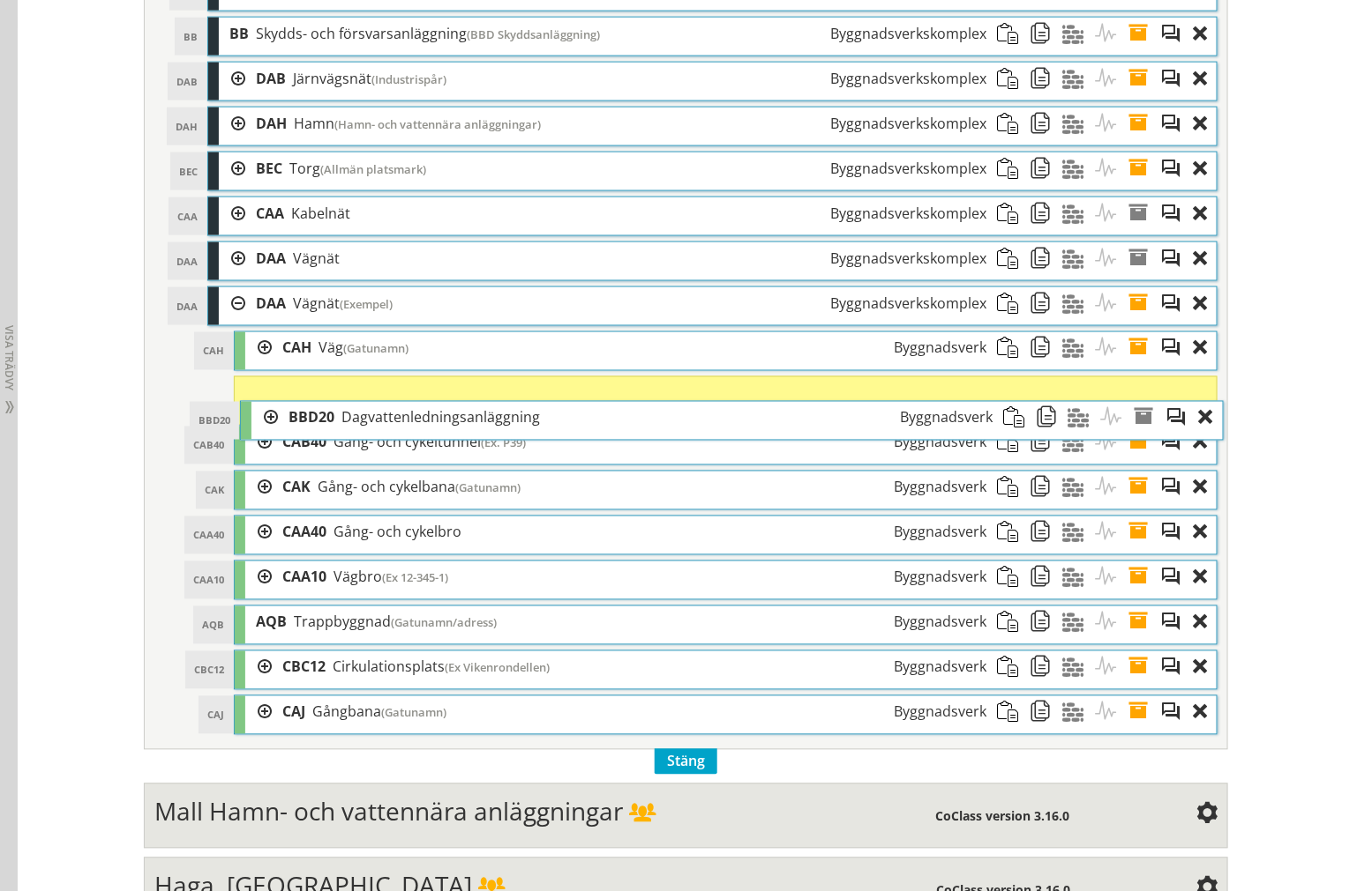
drag, startPoint x: 382, startPoint y: 368, endPoint x: 388, endPoint y: 436, distance: 68.3
click at [388, 435] on div "BBD20 Dagvattenledningsanläggning Byggnadsverk" at bounding box center [641, 417] width 725 height 32
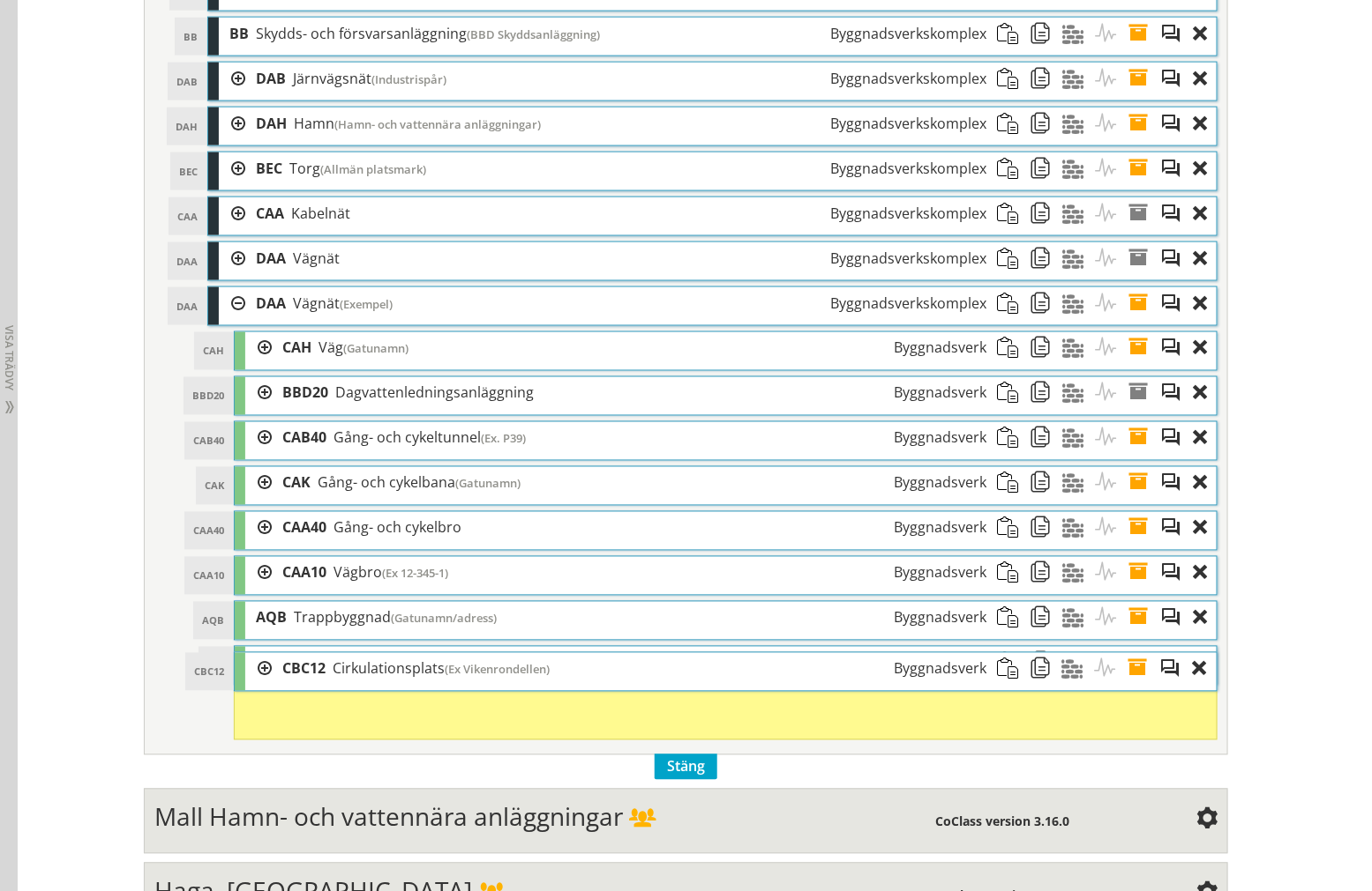
drag, startPoint x: 404, startPoint y: 671, endPoint x: 407, endPoint y: 681, distance: 10.4
click at [407, 678] on span "Cirkulationsplats" at bounding box center [388, 670] width 112 height 19
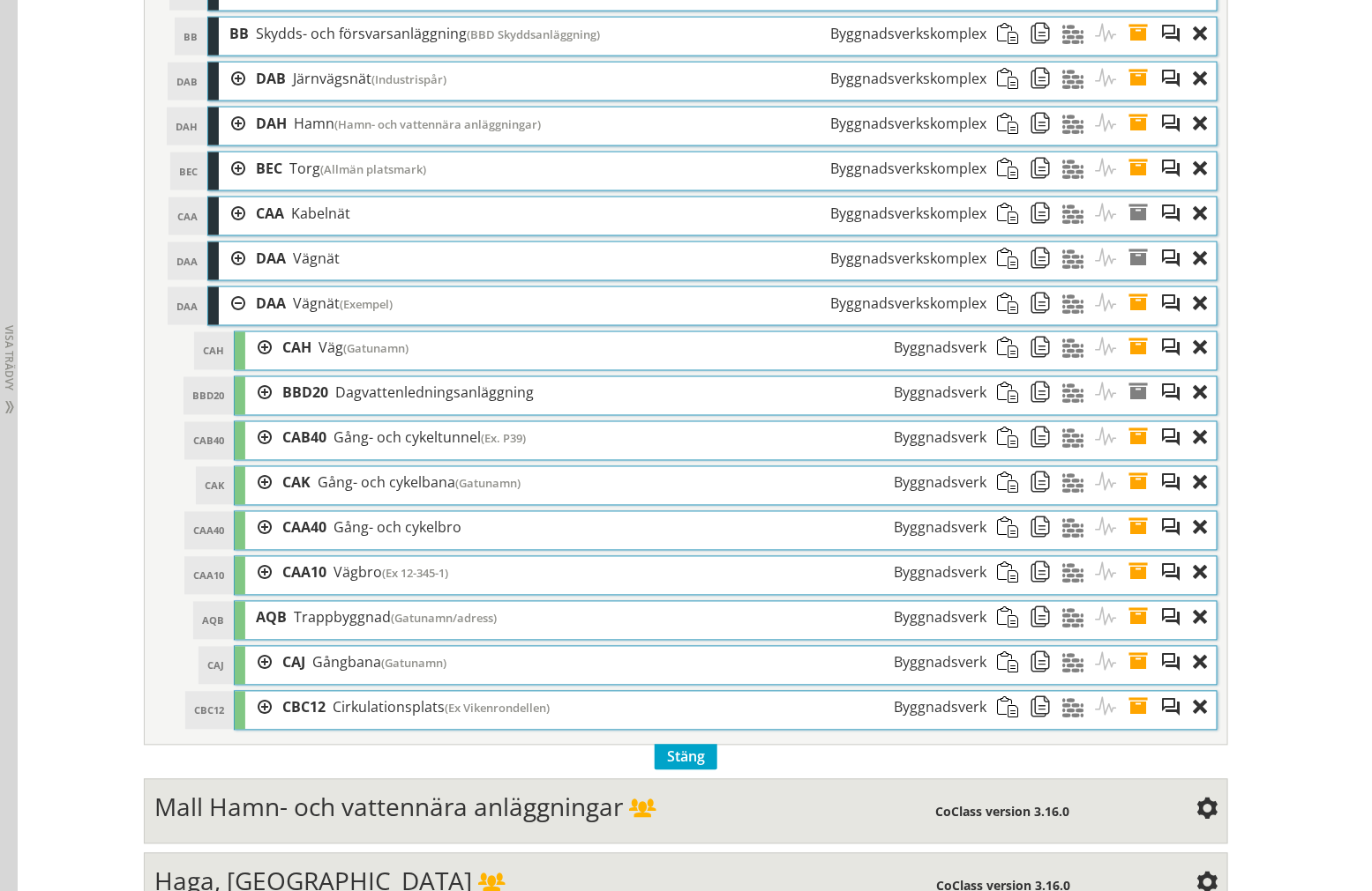
click at [230, 261] on div at bounding box center [231, 258] width 26 height 32
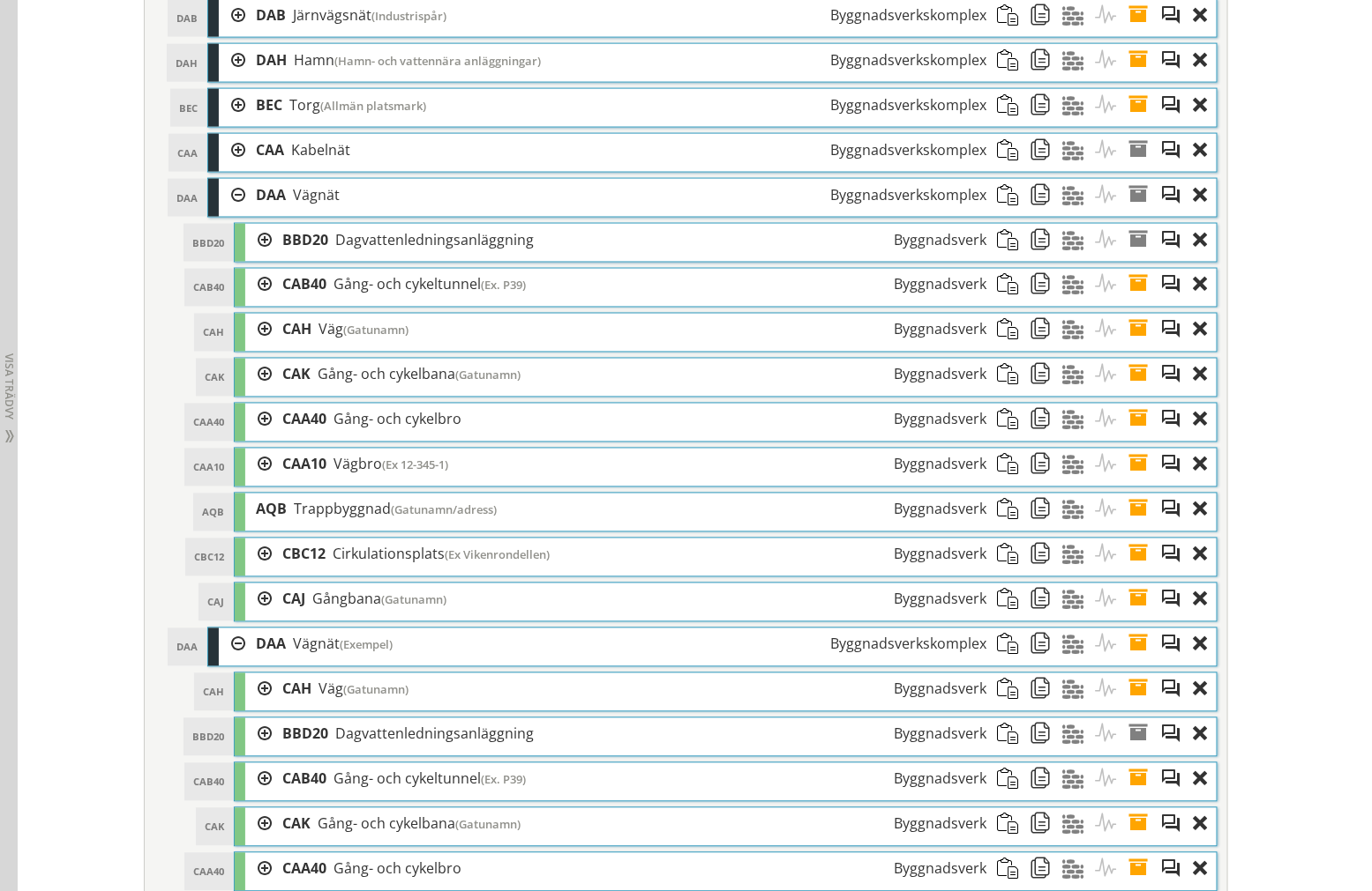
scroll to position [980, 0]
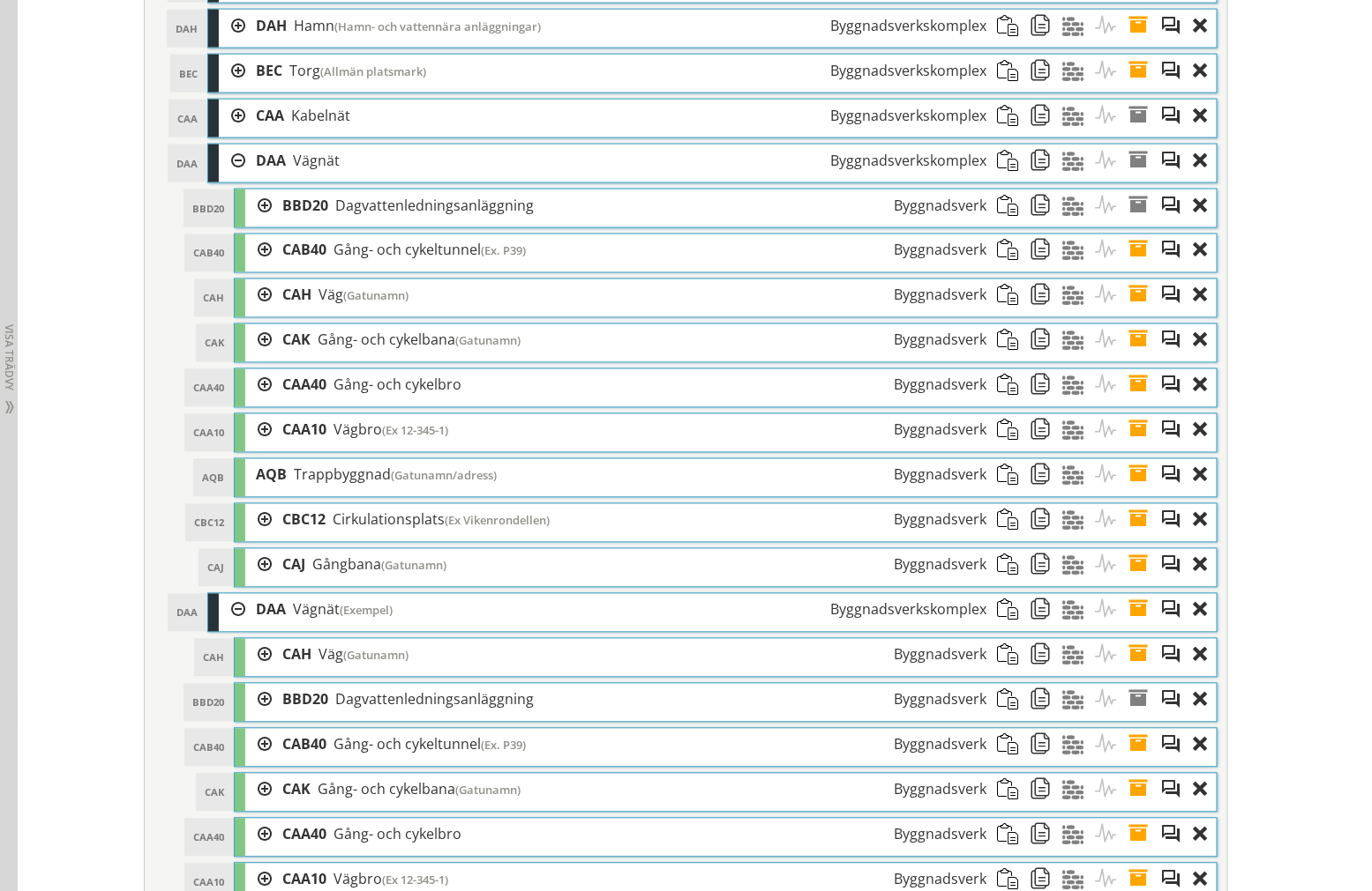
click at [253, 524] on div at bounding box center [257, 520] width 26 height 32
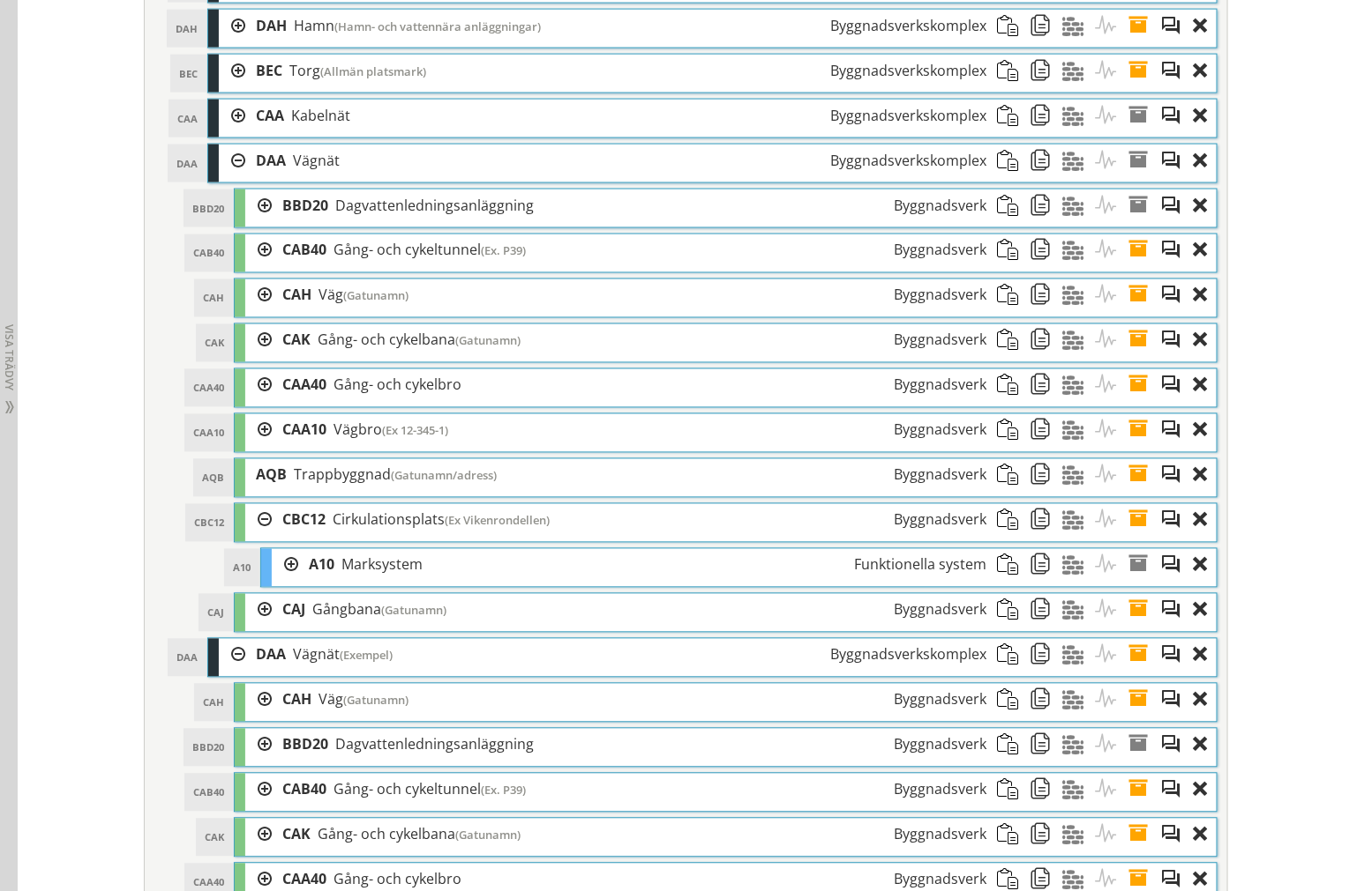
click at [260, 615] on div at bounding box center [257, 610] width 26 height 32
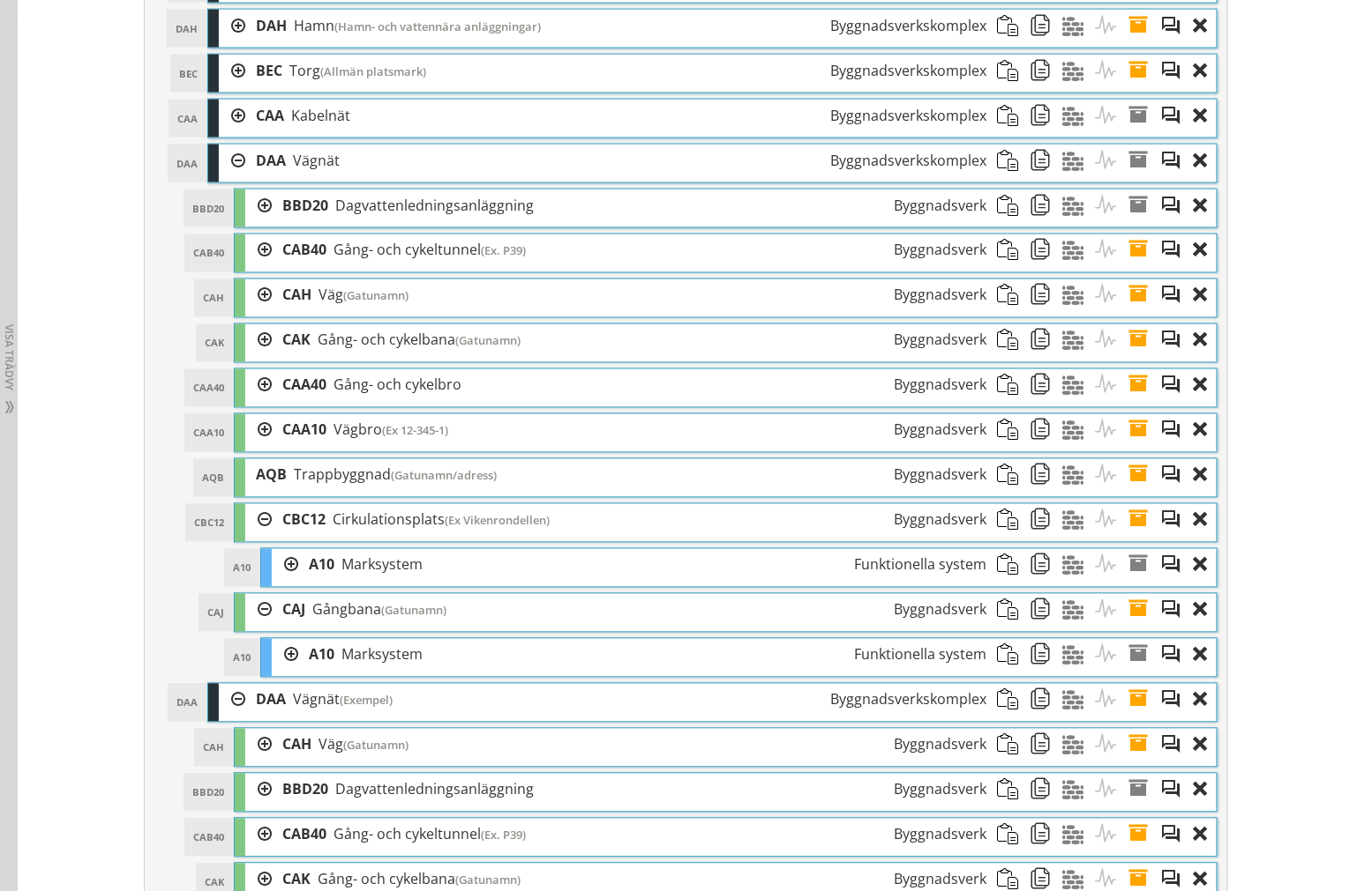
click at [298, 666] on div "A10 Marksystem Funktionella system" at bounding box center [647, 655] width 698 height 32
click at [286, 666] on div at bounding box center [285, 655] width 26 height 32
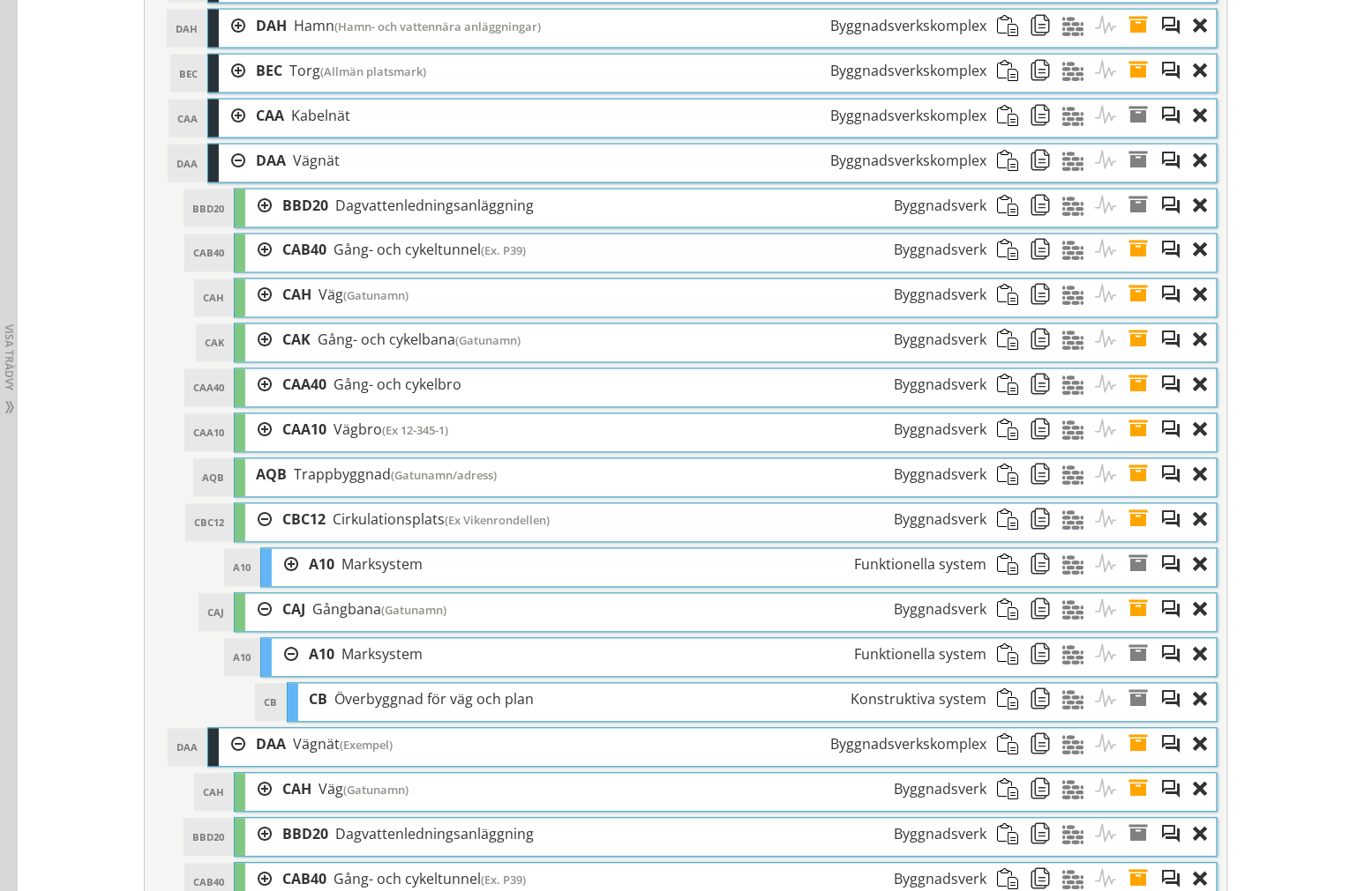
click at [275, 664] on div at bounding box center [285, 655] width 26 height 32
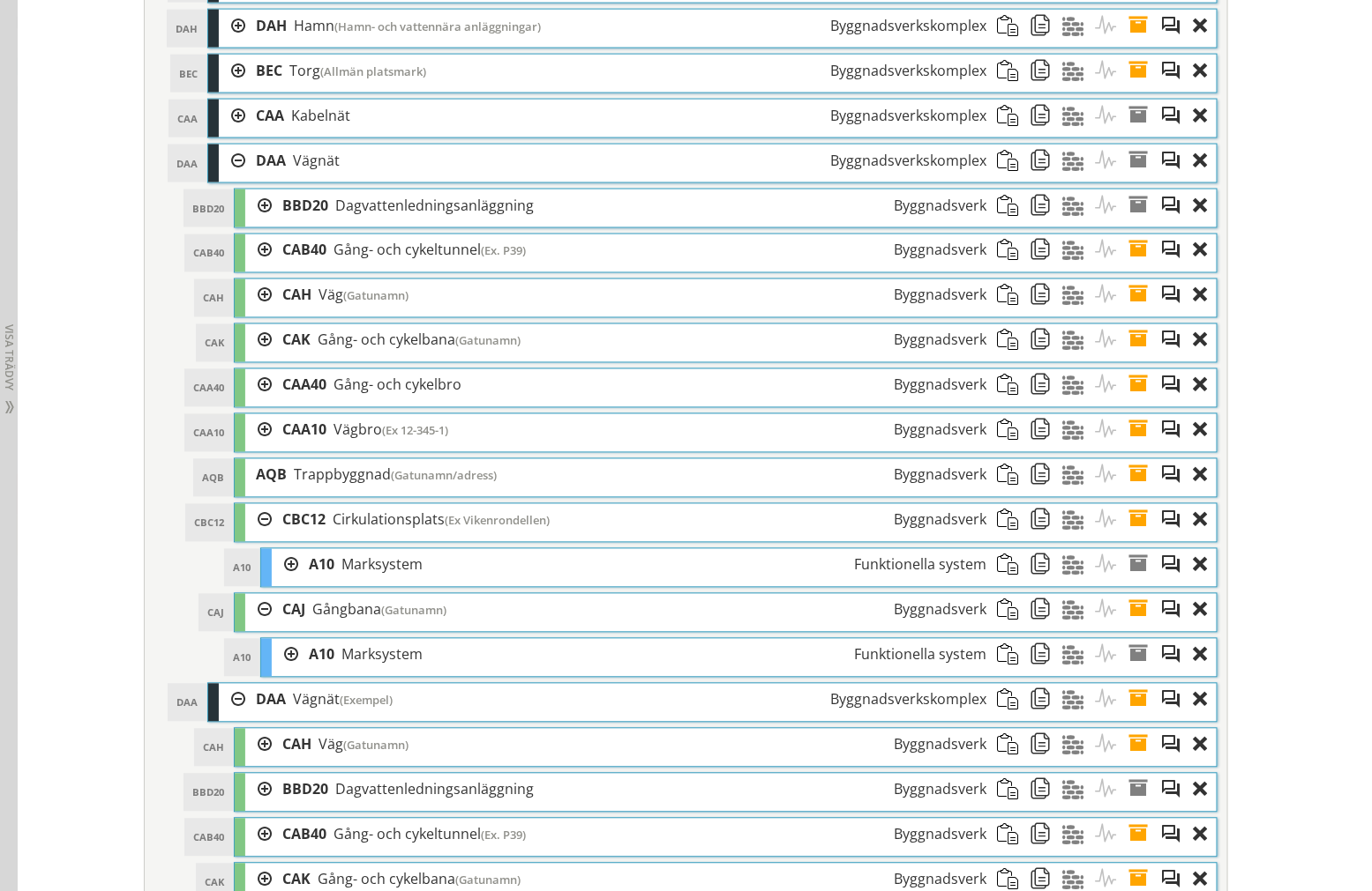
click at [252, 627] on div at bounding box center [257, 610] width 26 height 32
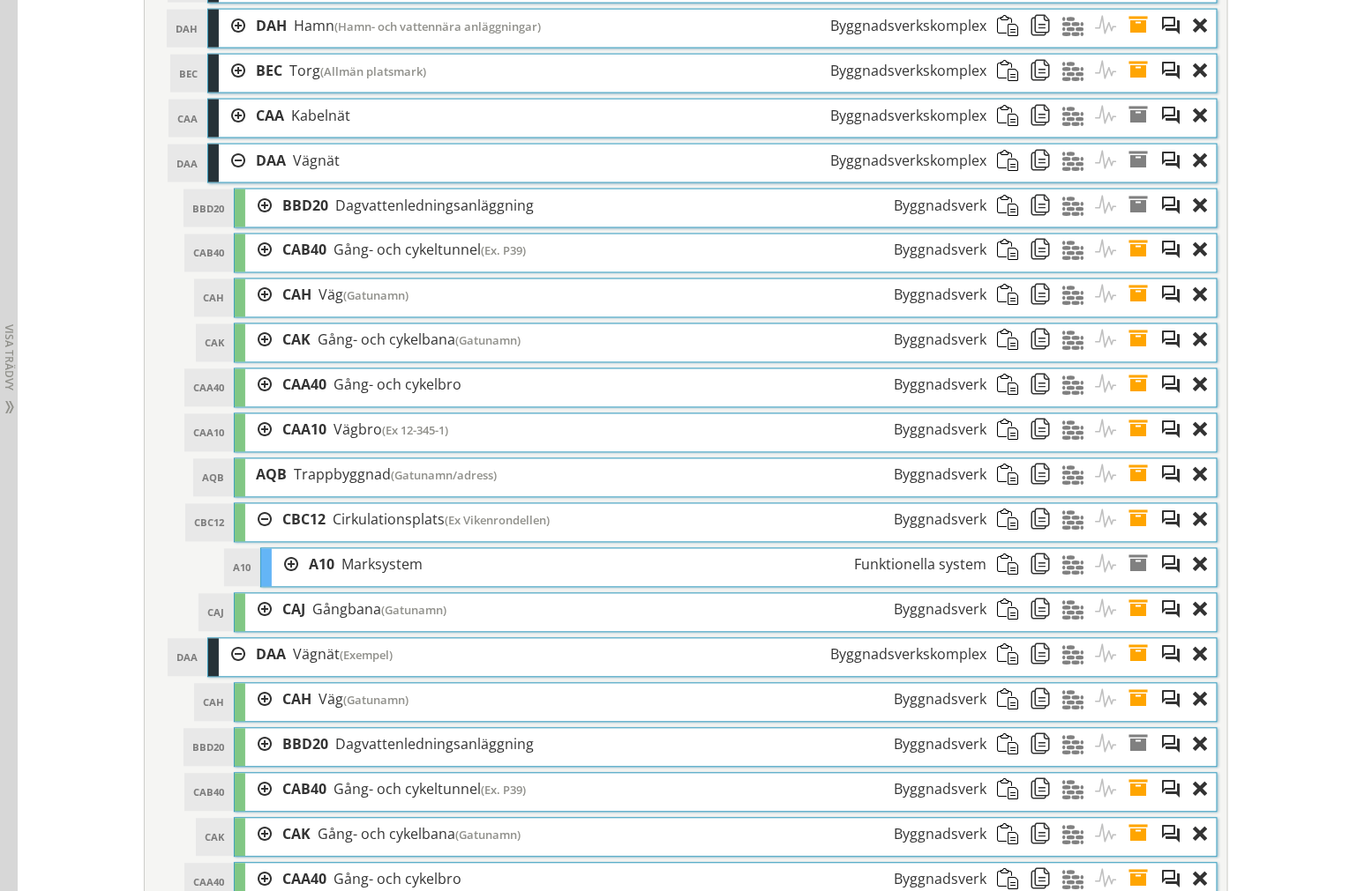
drag, startPoint x: 260, startPoint y: 531, endPoint x: 258, endPoint y: 515, distance: 16.1
click at [259, 531] on div at bounding box center [257, 520] width 26 height 32
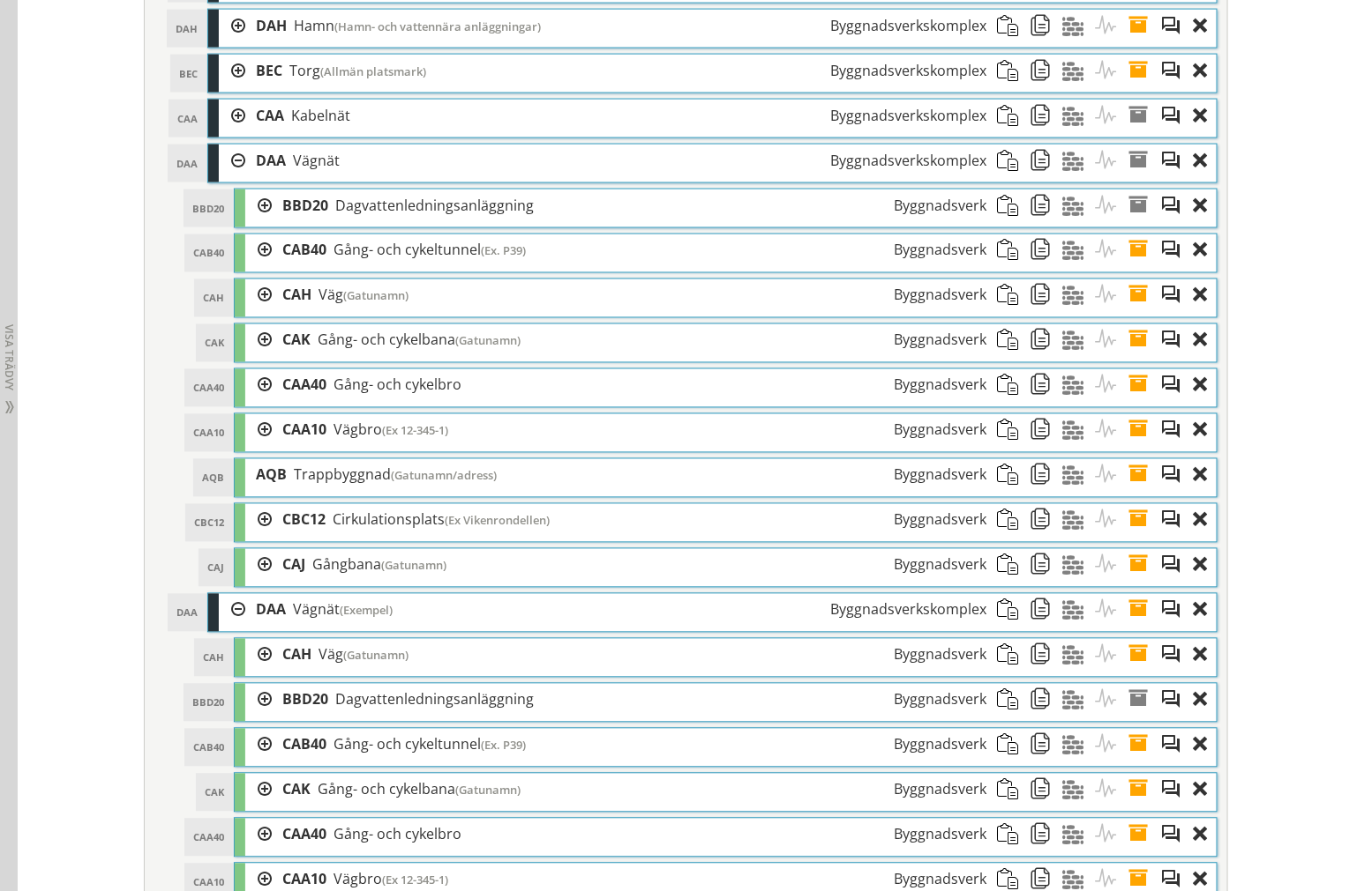
click at [255, 293] on div at bounding box center [257, 295] width 26 height 32
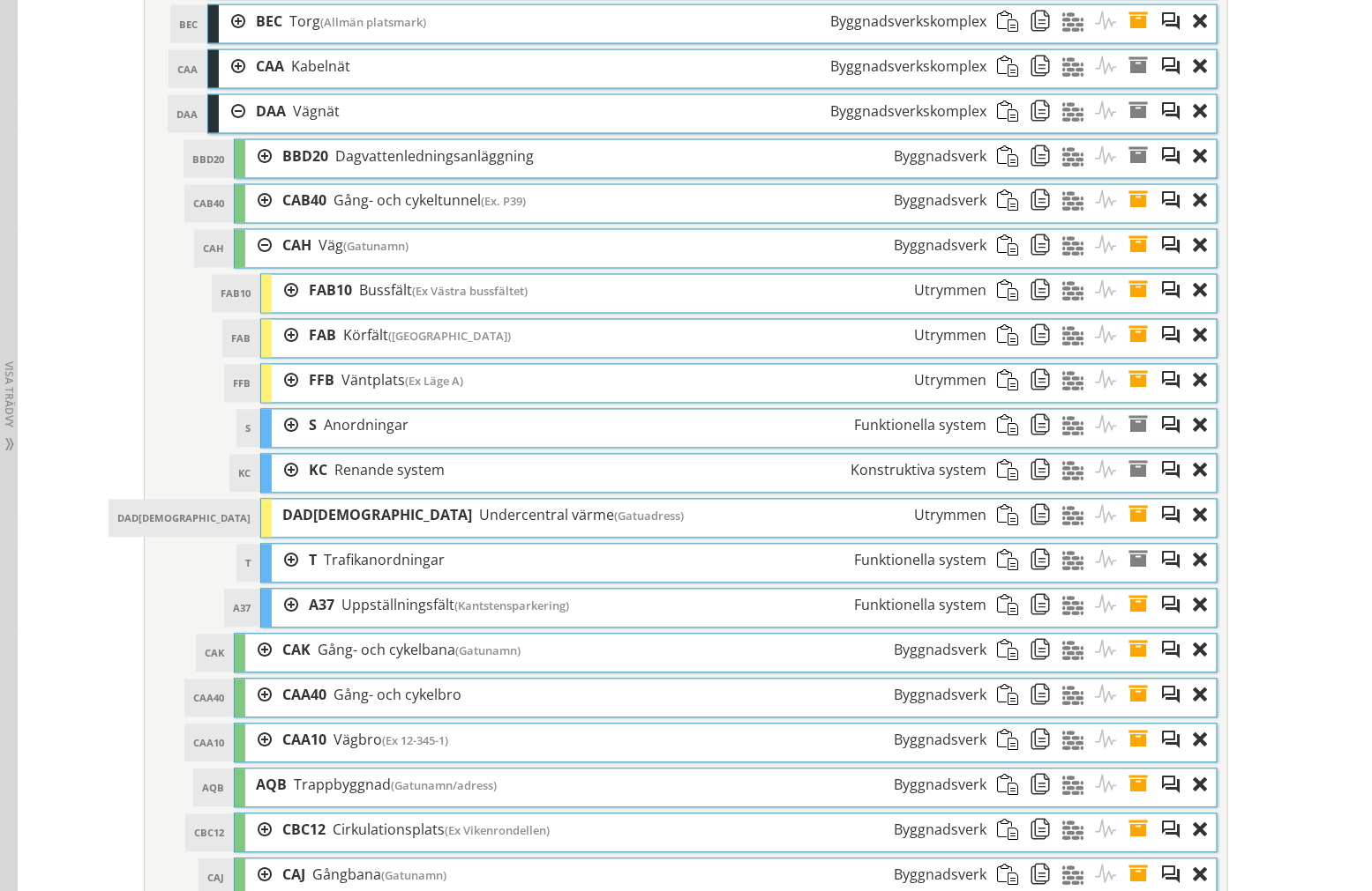
scroll to position [1077, 0]
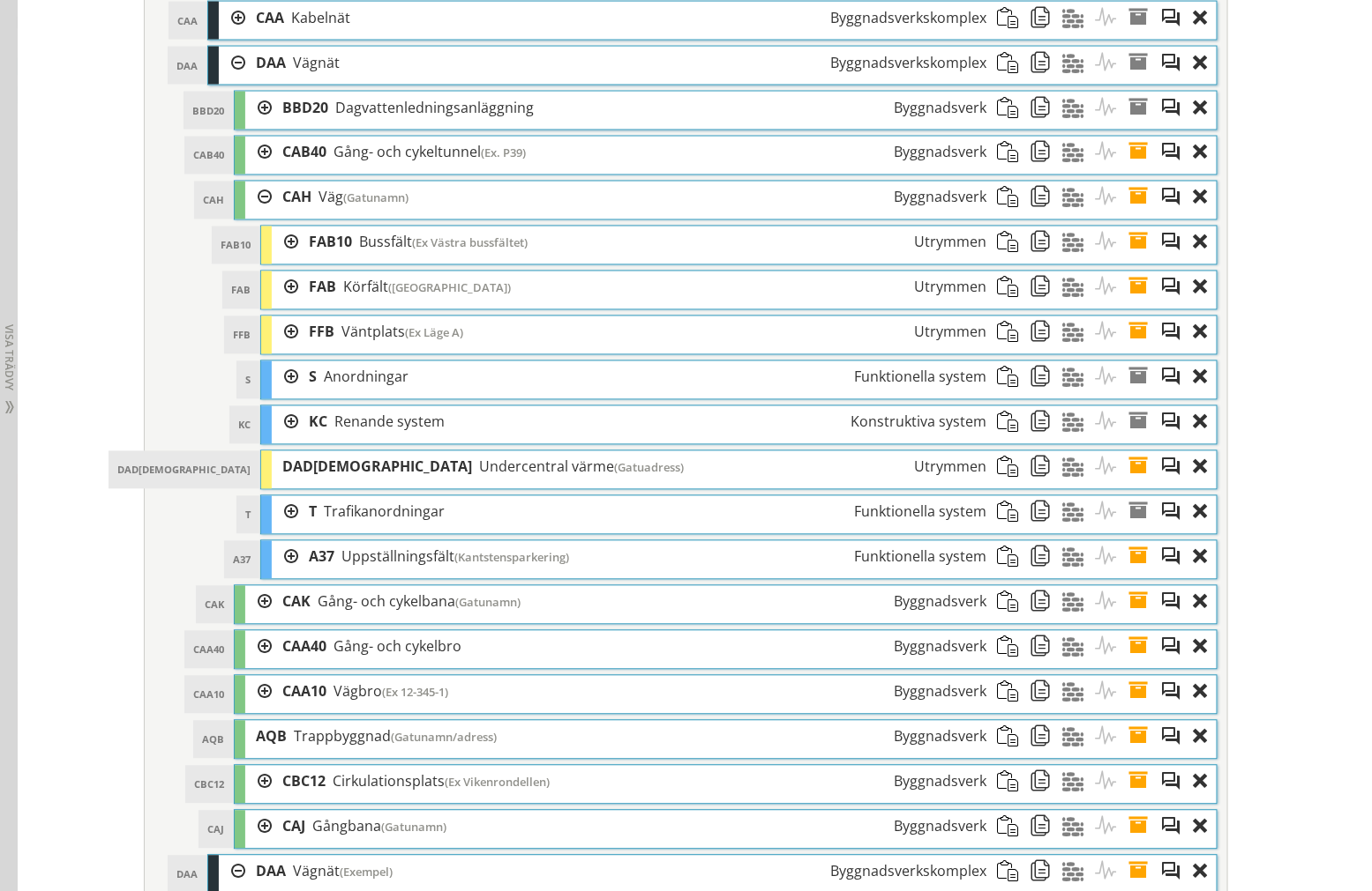
click at [256, 200] on div at bounding box center [257, 197] width 26 height 32
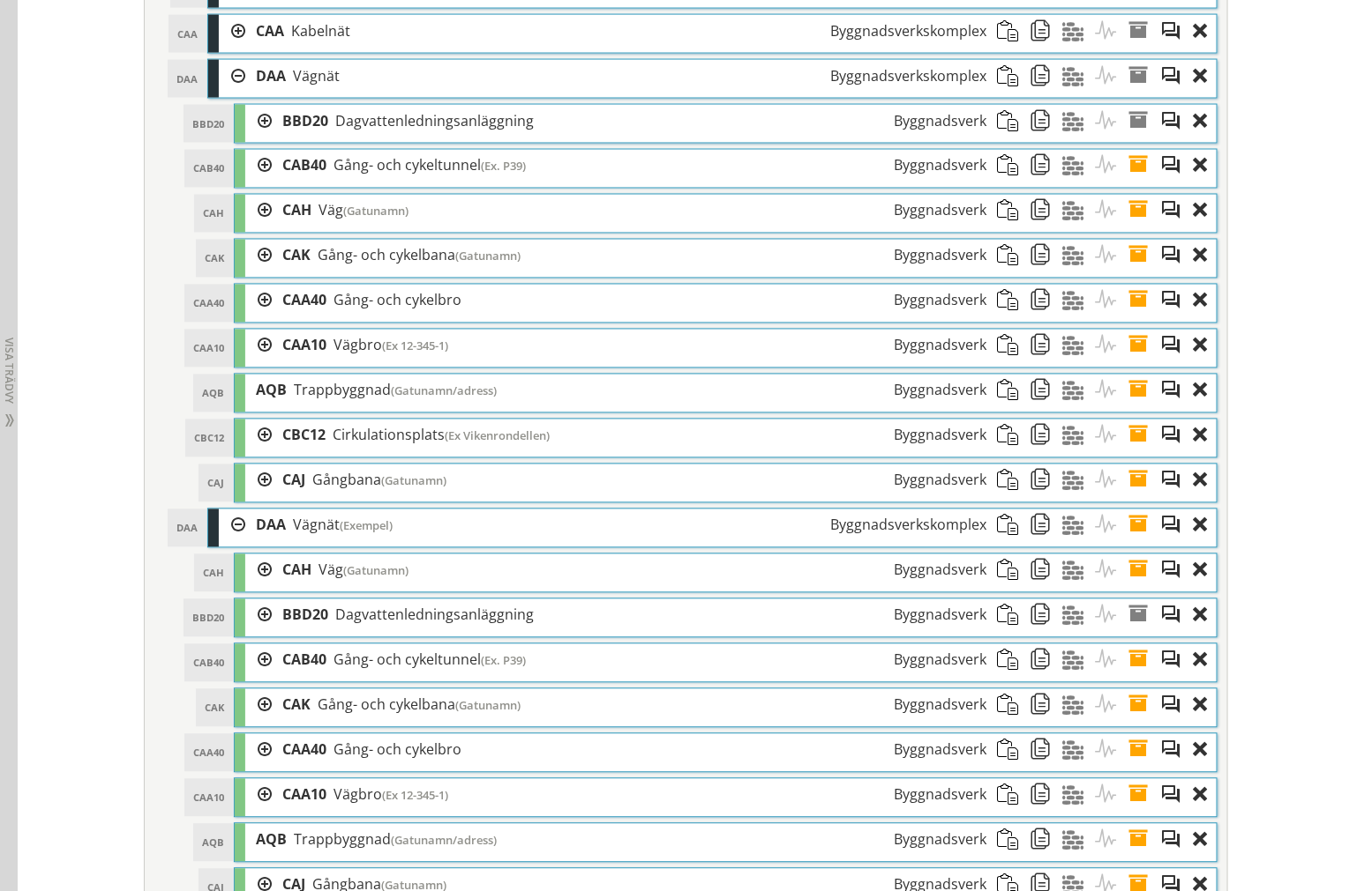
scroll to position [980, 0]
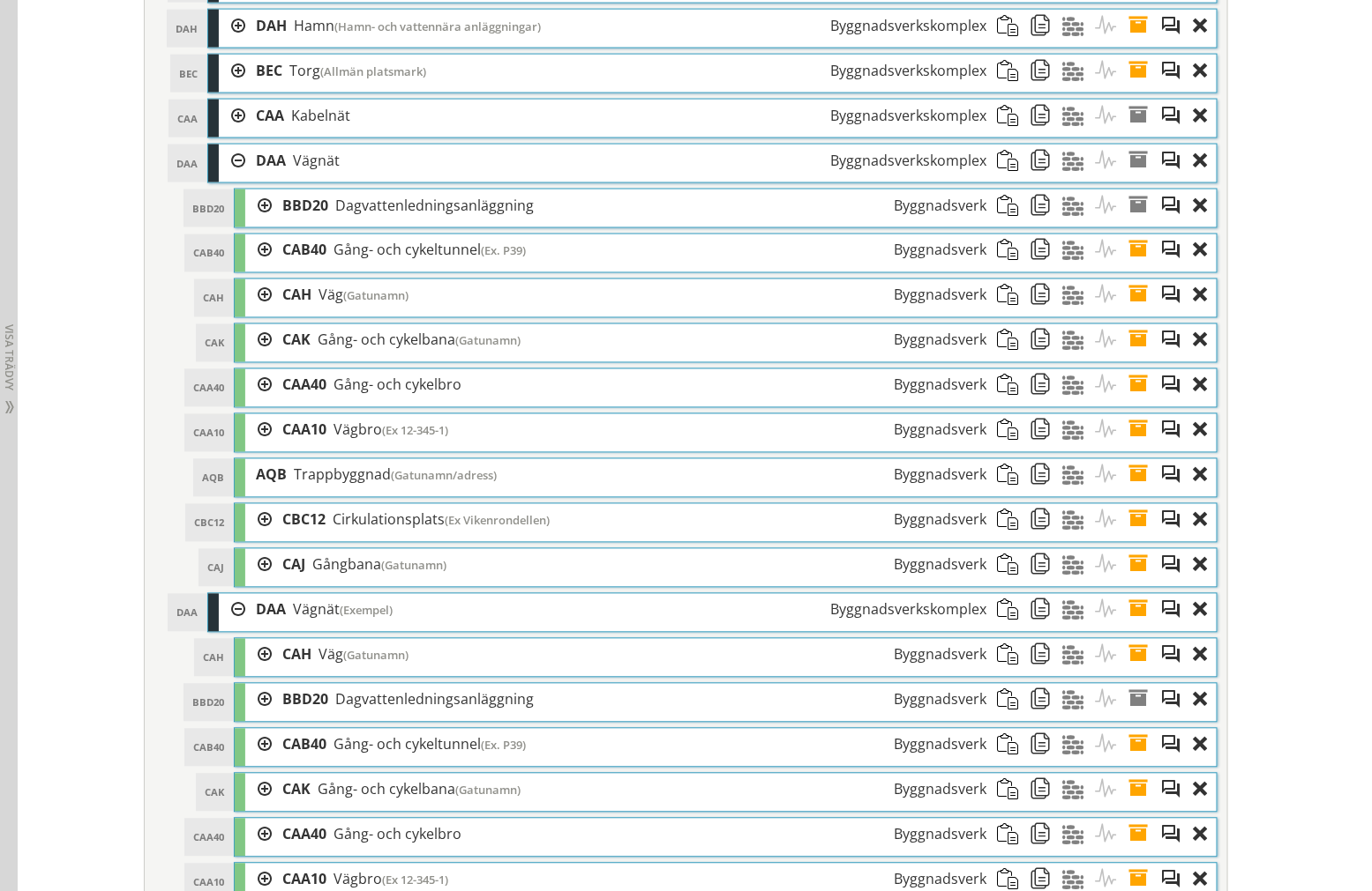
click at [254, 303] on div at bounding box center [257, 295] width 26 height 32
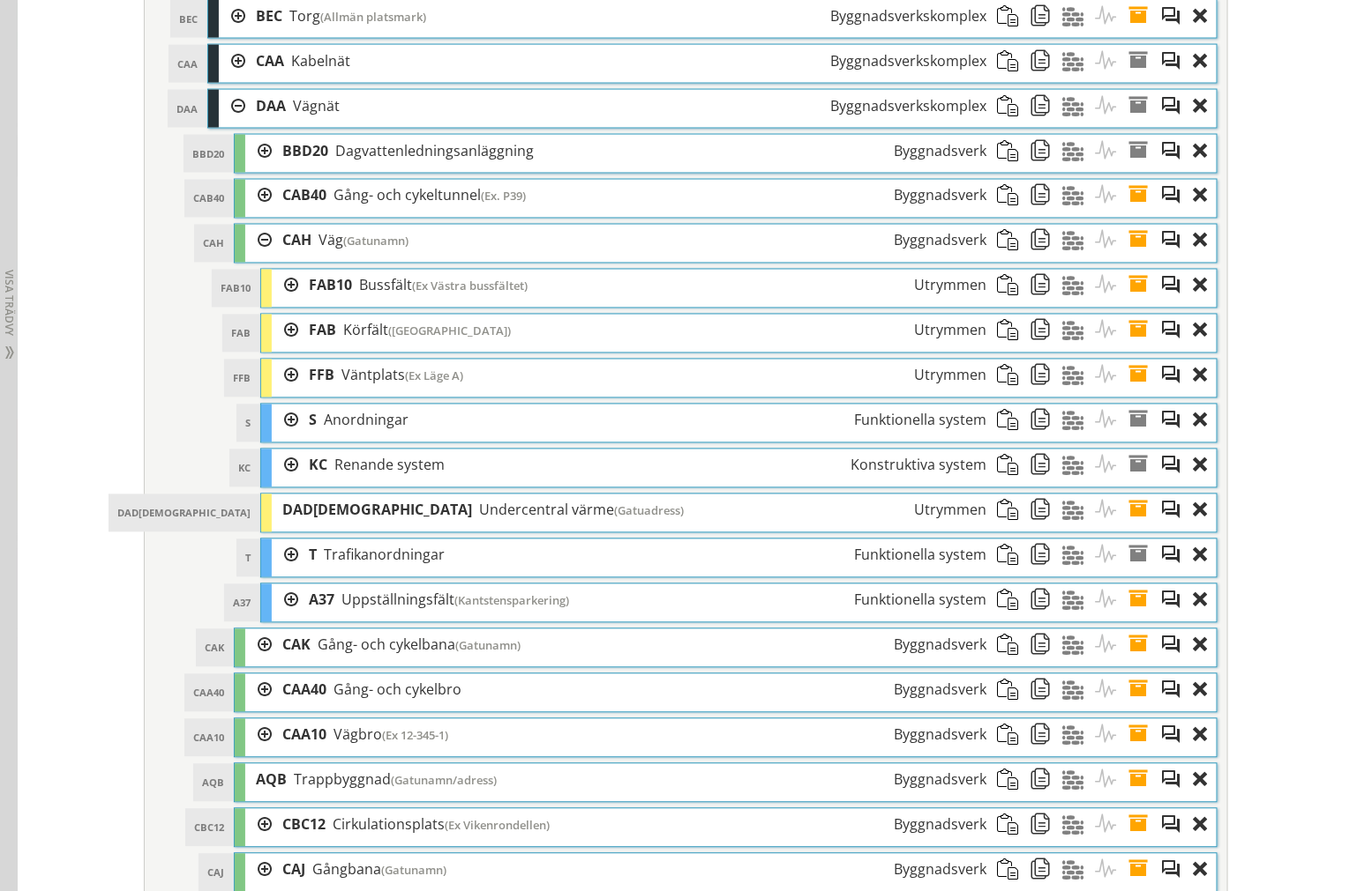
scroll to position [1077, 0]
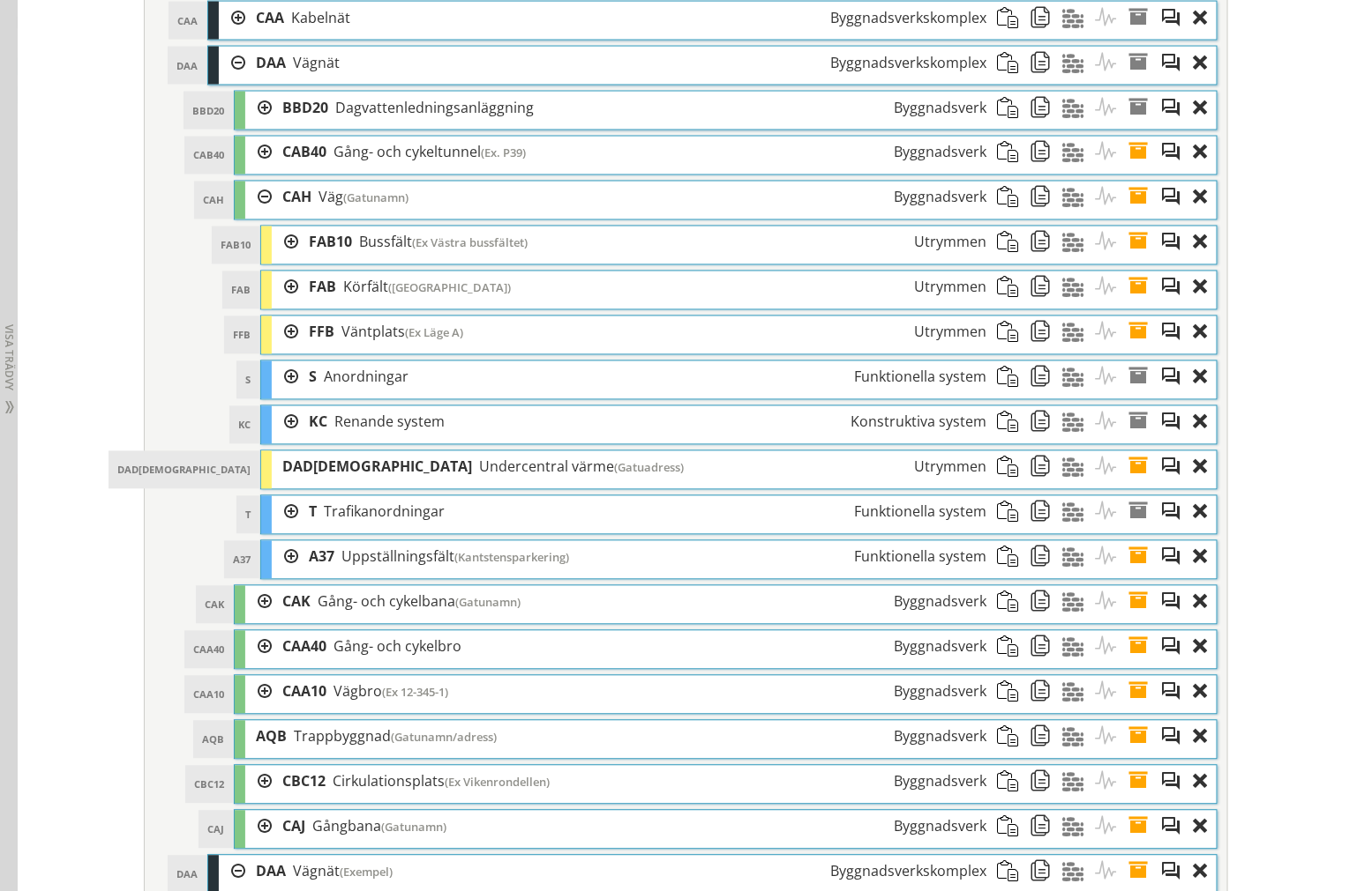
click at [251, 791] on div at bounding box center [257, 782] width 26 height 32
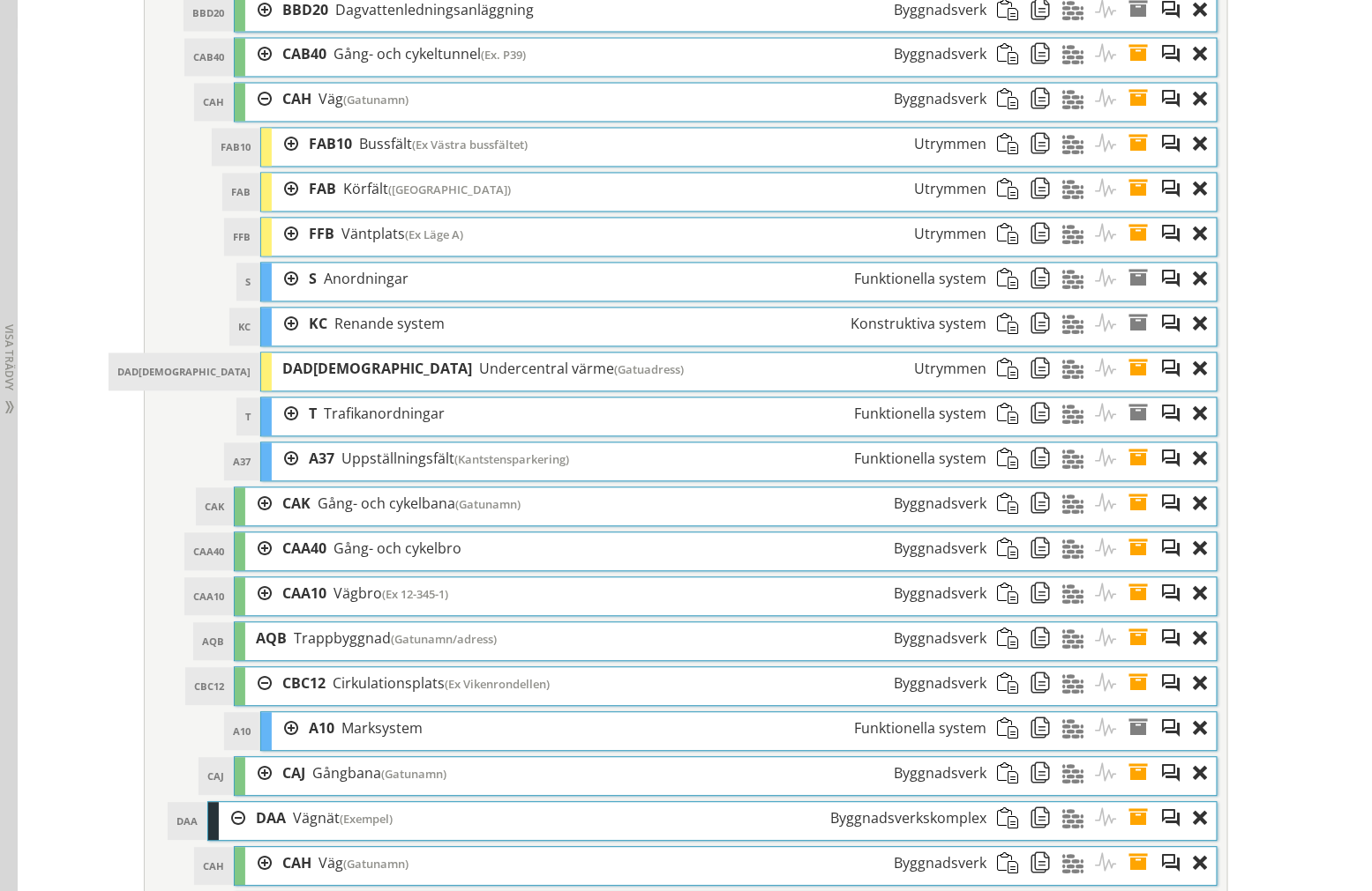
scroll to position [1139, 0]
